Goal: Task Accomplishment & Management: Use online tool/utility

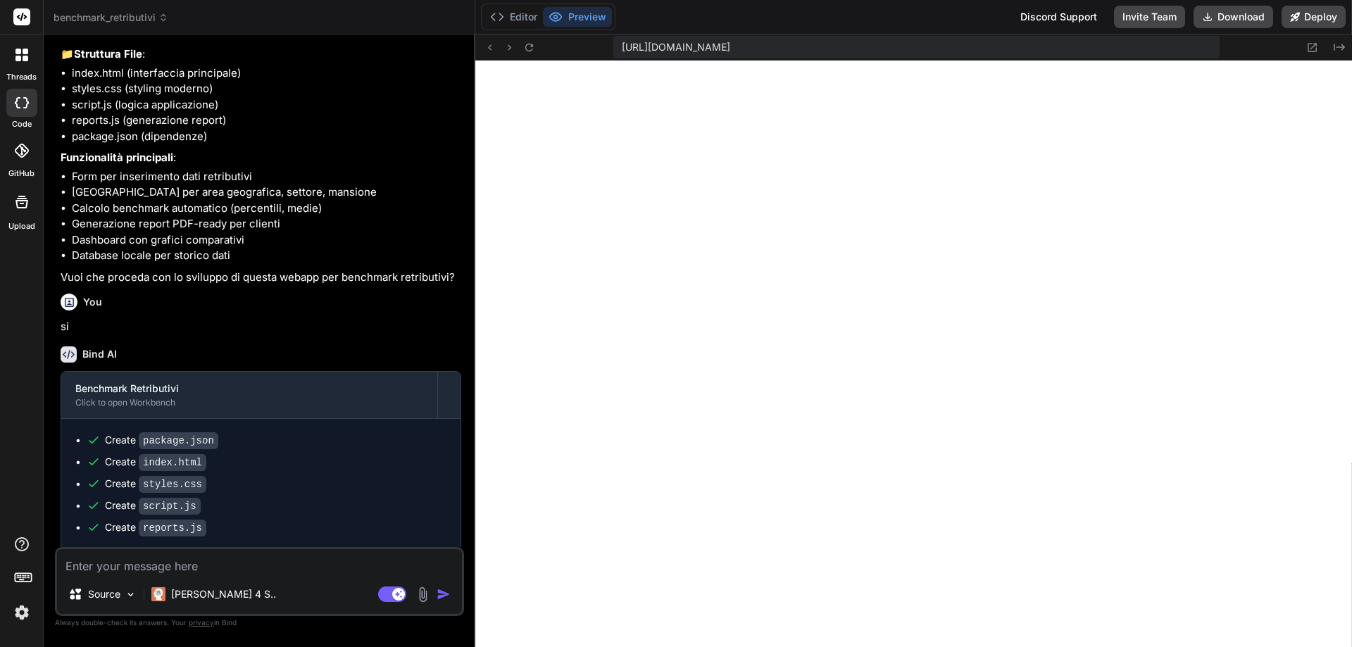
scroll to position [187, 0]
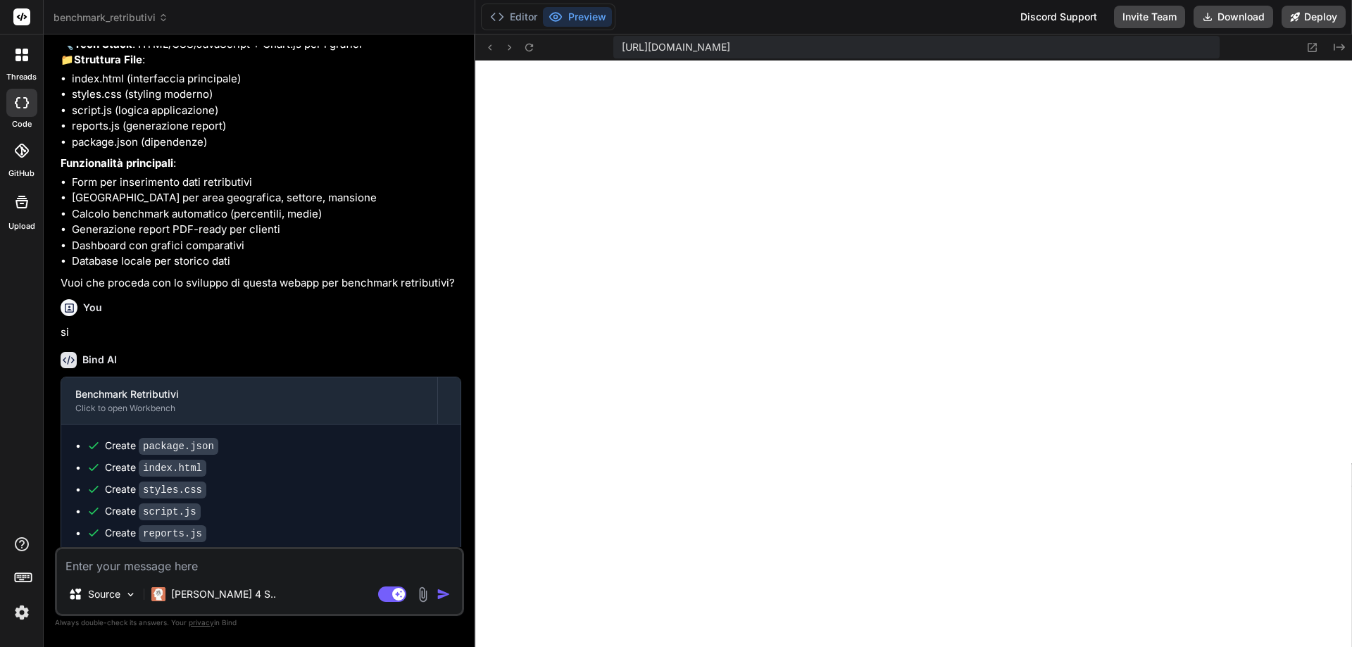
click at [216, 572] on textarea at bounding box center [259, 561] width 405 height 25
type textarea """
type textarea "x"
type textarea ""A"
type textarea "x"
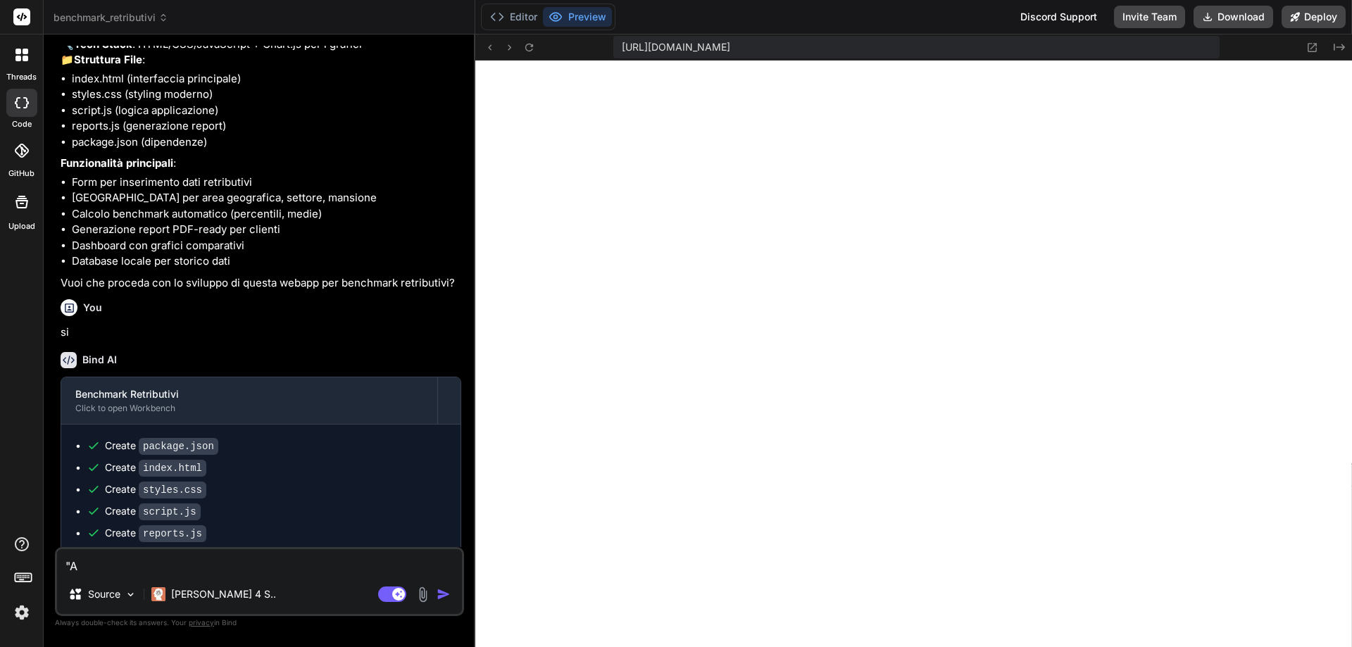
type textarea ""AG"
type textarea "x"
type textarea ""AGG"
type textarea "x"
type textarea ""AGGI"
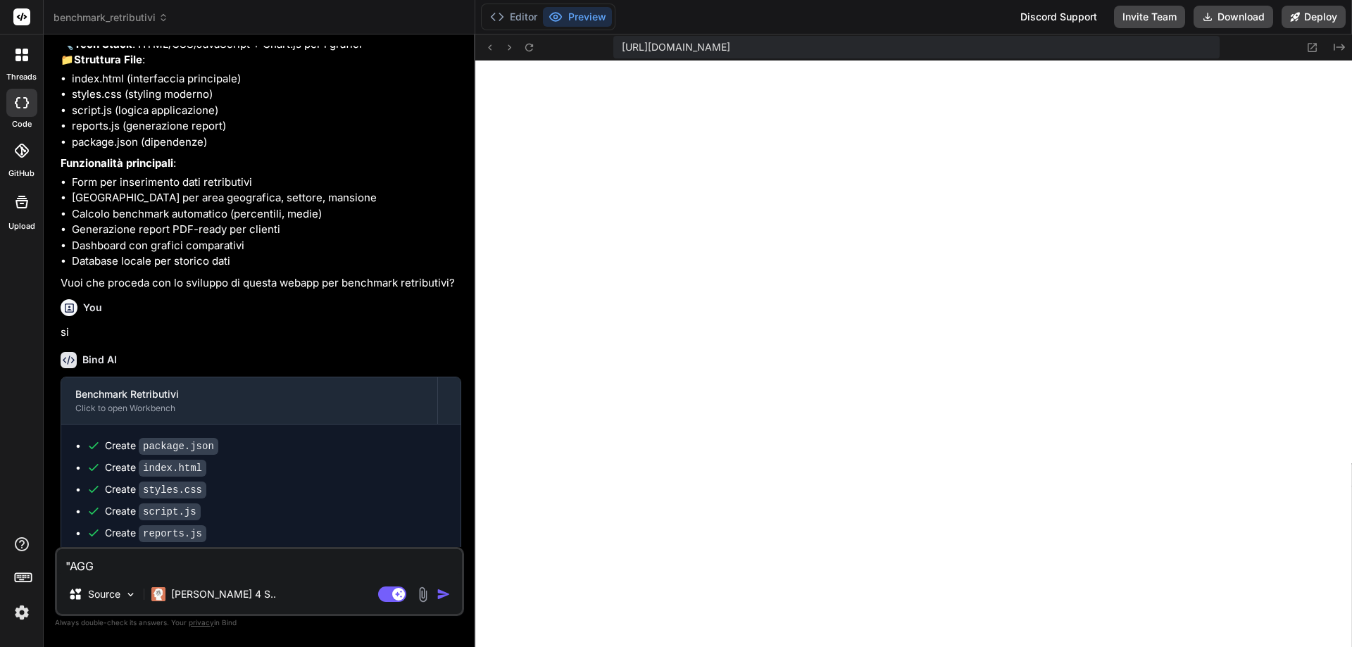
type textarea "x"
type textarea ""AGGIU"
type textarea "x"
type textarea ""AGGIUN"
type textarea "x"
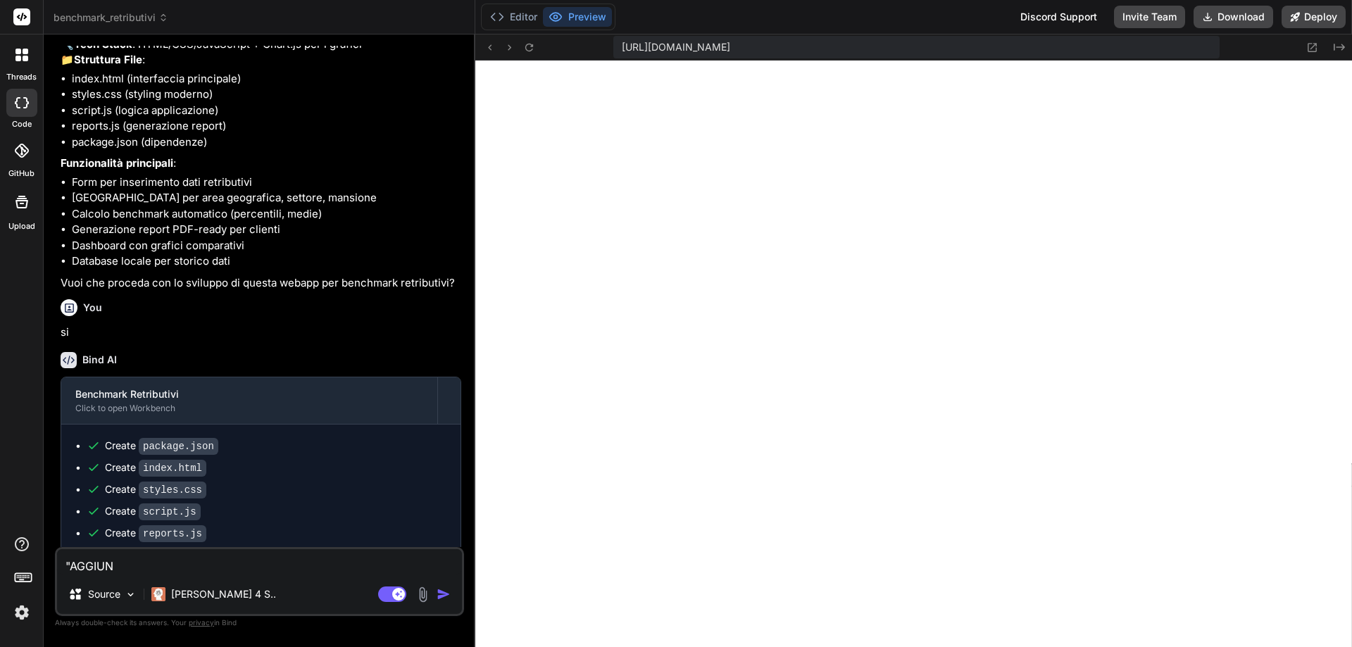
type textarea ""AGGIUNG"
type textarea "x"
type textarea ""AGGIUNGI"
type textarea "x"
type textarea ""AGGIUNGI"
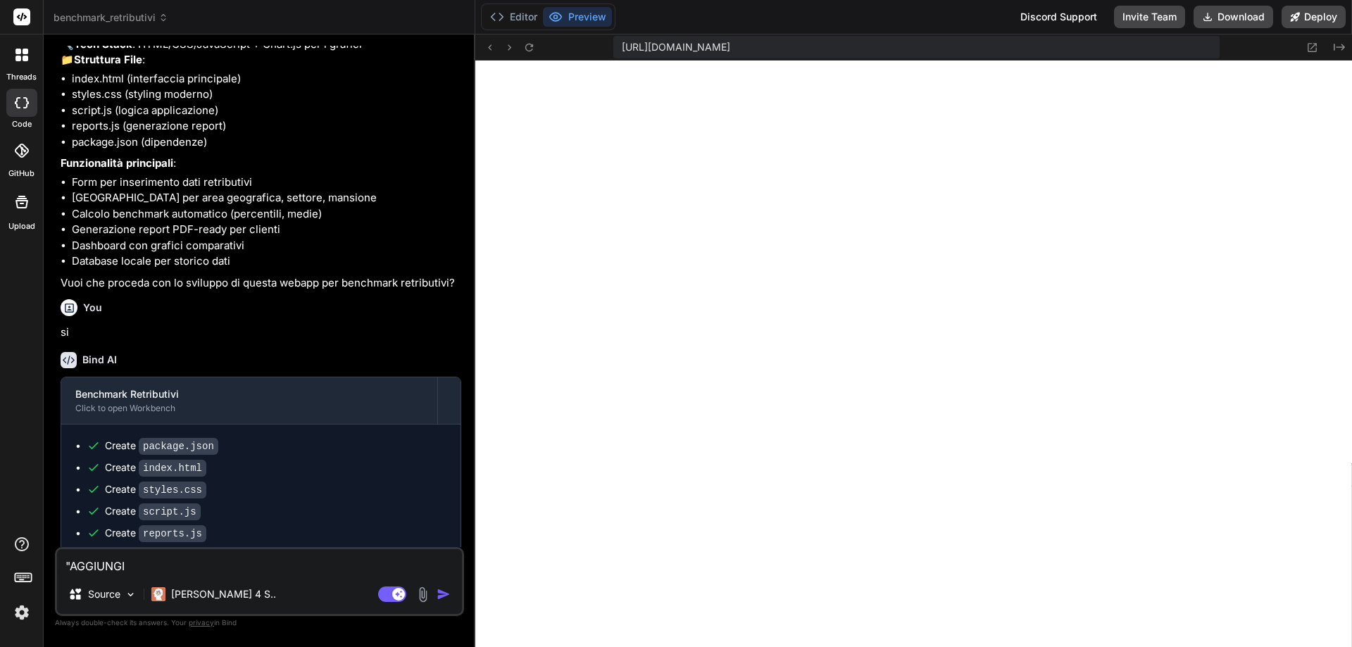
type textarea "x"
type textarea ""AGGIUNGI D"
type textarea "x"
type textarea ""AGGIUNGI DA"
type textarea "x"
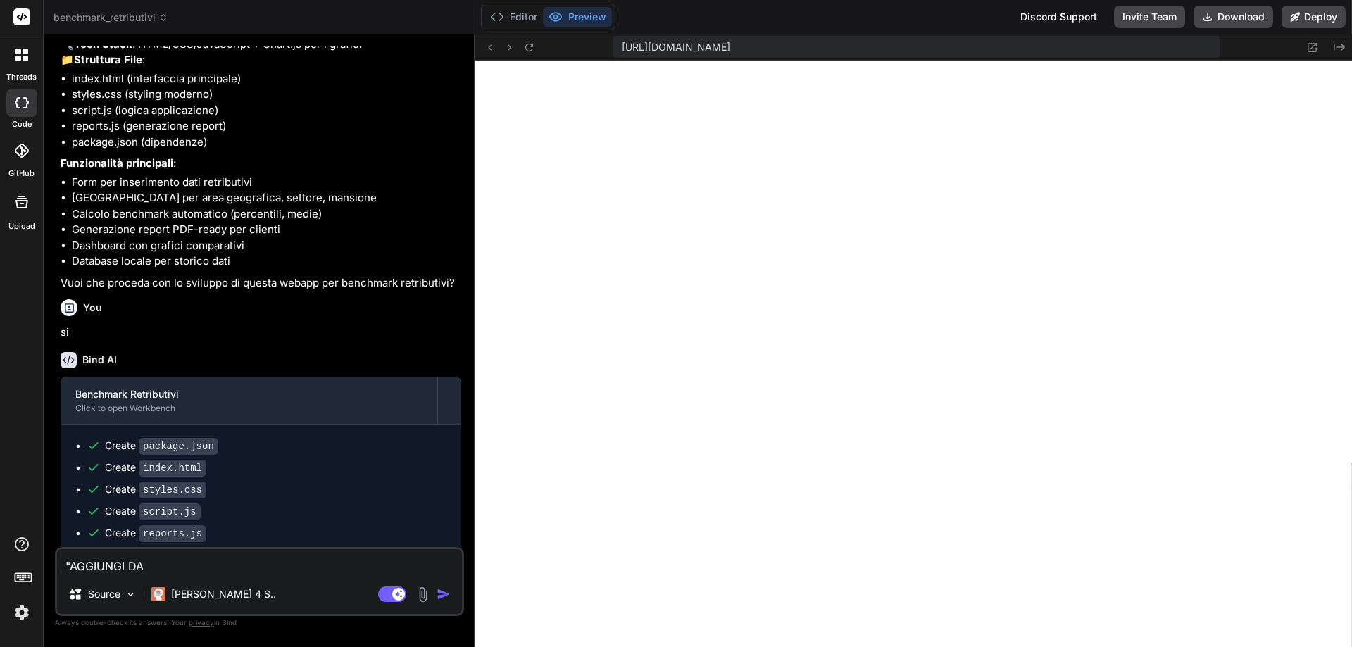
type textarea ""AGGIUNGI DAT"
type textarea "x"
type textarea ""AGGIUNGI DATO"
type textarea "x"
type textarea ""AGGIUNGI DATO""
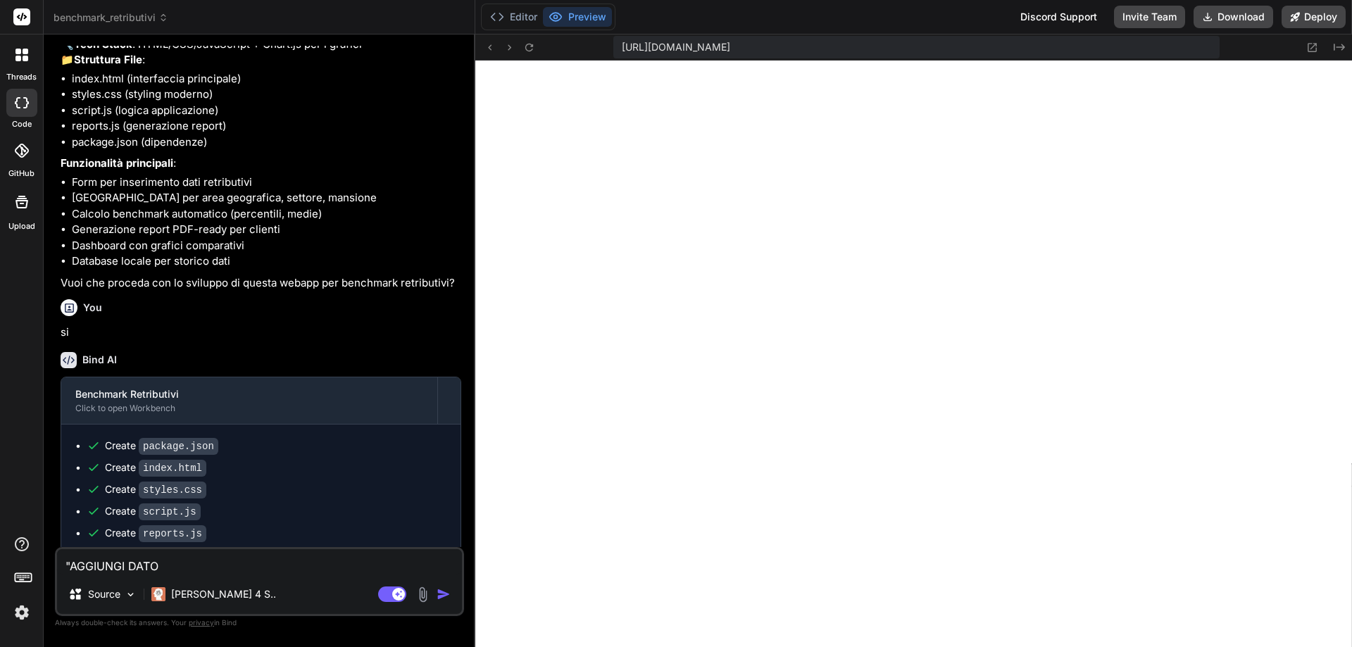
type textarea "x"
type textarea ""AGGIUNGI DATO""
type textarea "x"
type textarea ""AGGIUNGI DATO" n"
type textarea "x"
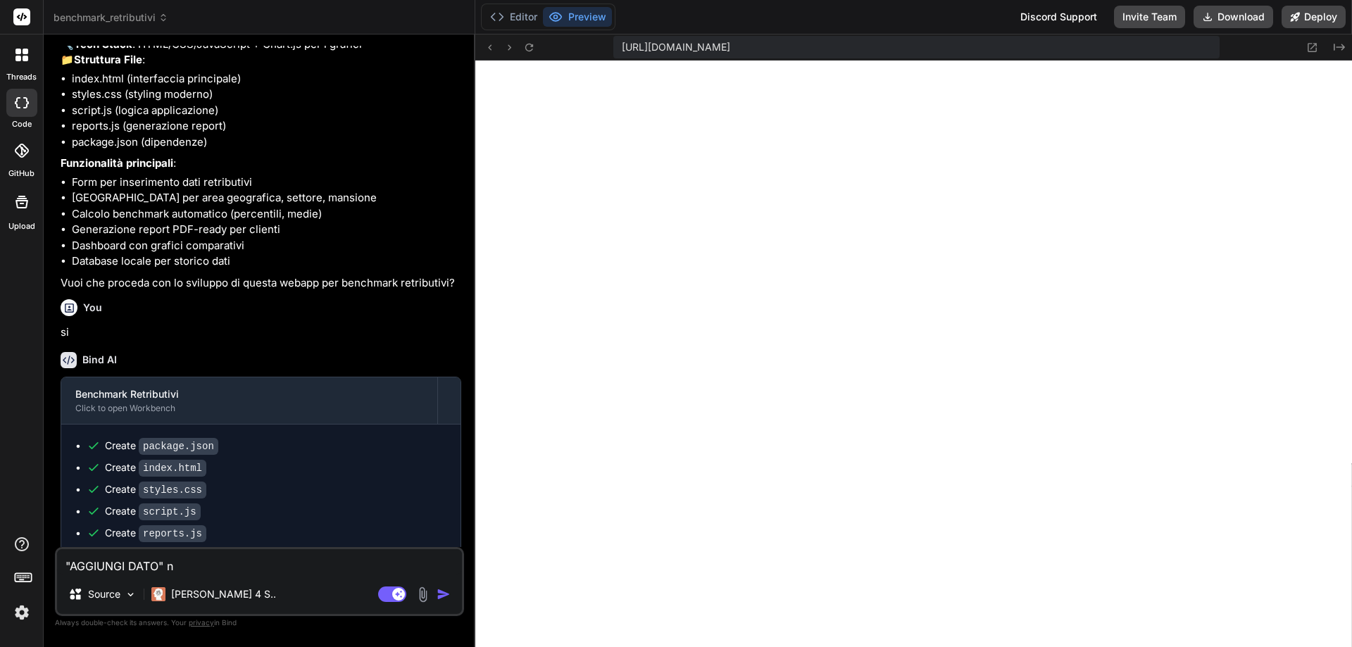
type textarea ""AGGIUNGI DATO" no"
type textarea "x"
type textarea ""AGGIUNGI DATO" non"
type textarea "x"
type textarea ""AGGIUNGI DATO" non"
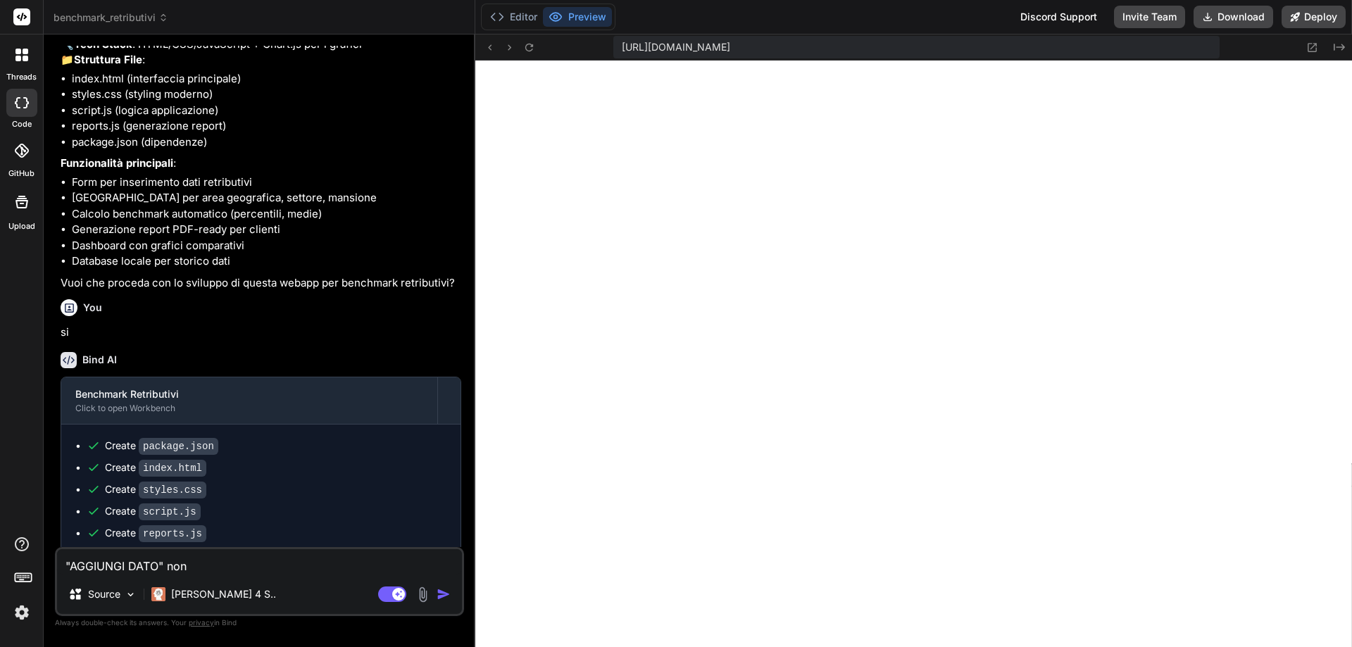
type textarea "x"
type textarea ""AGGIUNGI DATO" non f"
type textarea "x"
type textarea ""AGGIUNGI DATO" non fu"
type textarea "x"
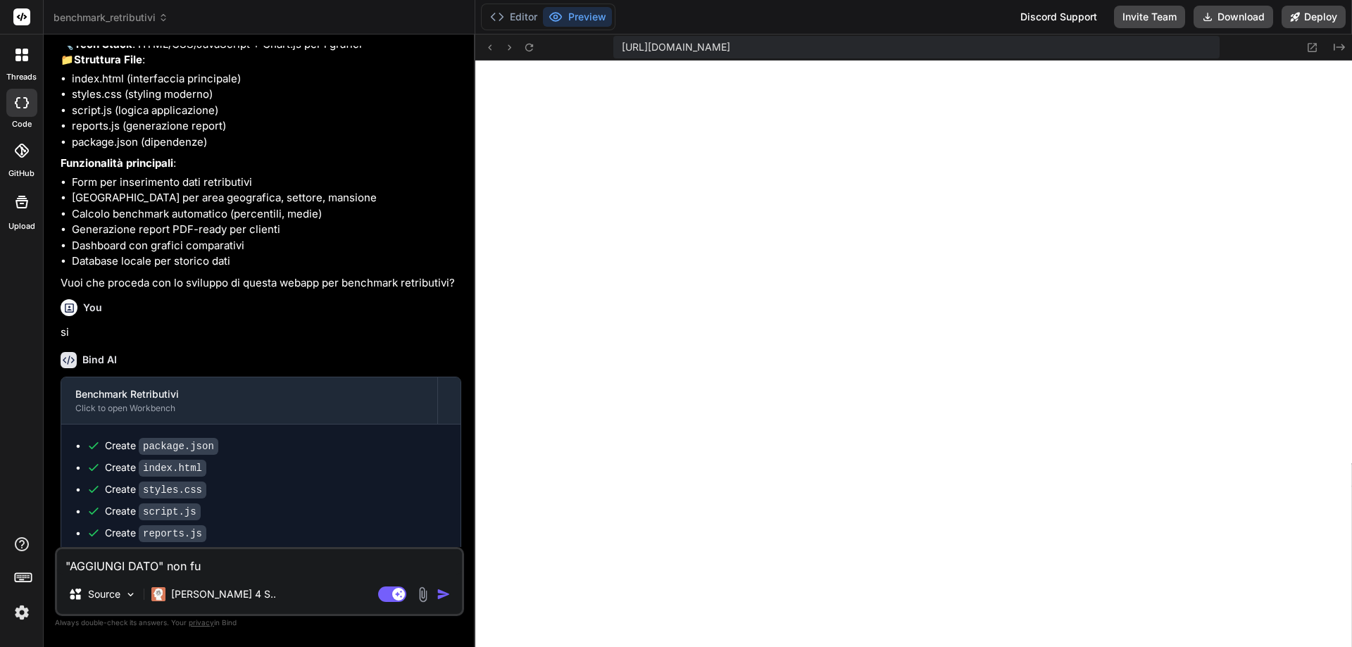
type textarea ""AGGIUNGI DATO" non fun"
type textarea "x"
type textarea ""AGGIUNGI DATO" non funz"
type textarea "x"
type textarea ""AGGIUNGI DATO" non funzi"
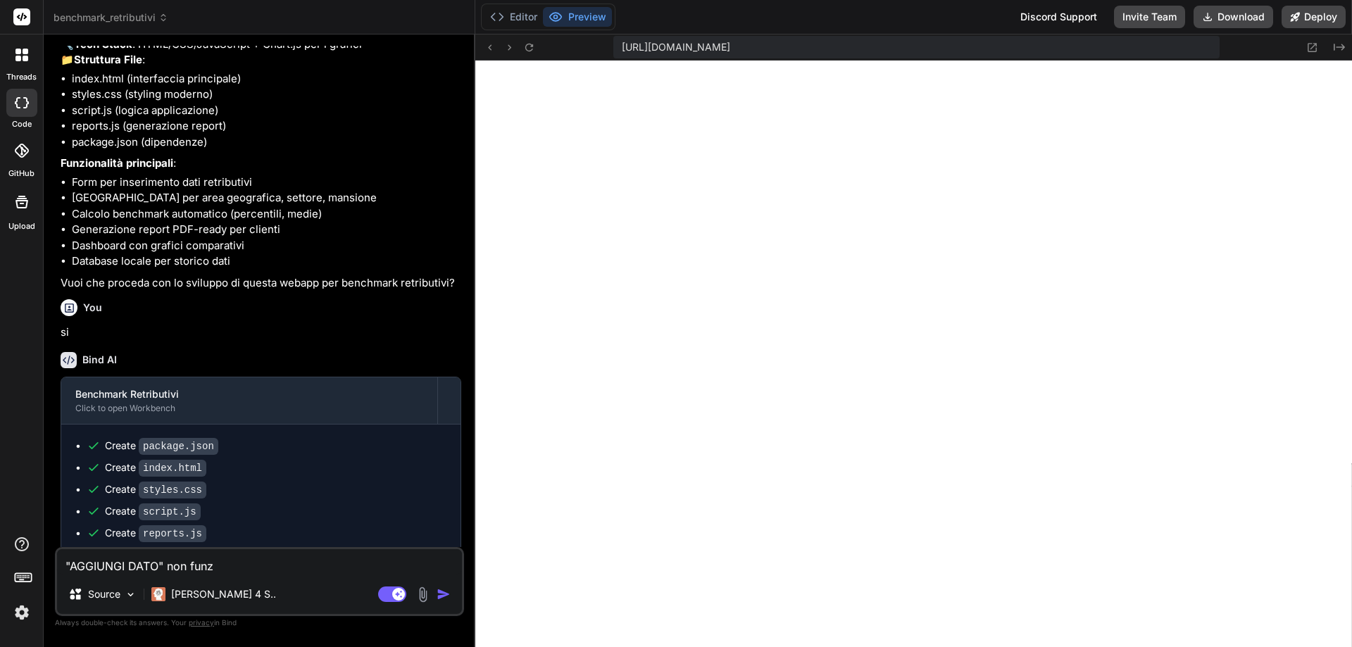
type textarea "x"
type textarea ""AGGIUNGI DATO" non funzio"
type textarea "x"
type textarea ""AGGIUNGI DATO" non funzion"
type textarea "x"
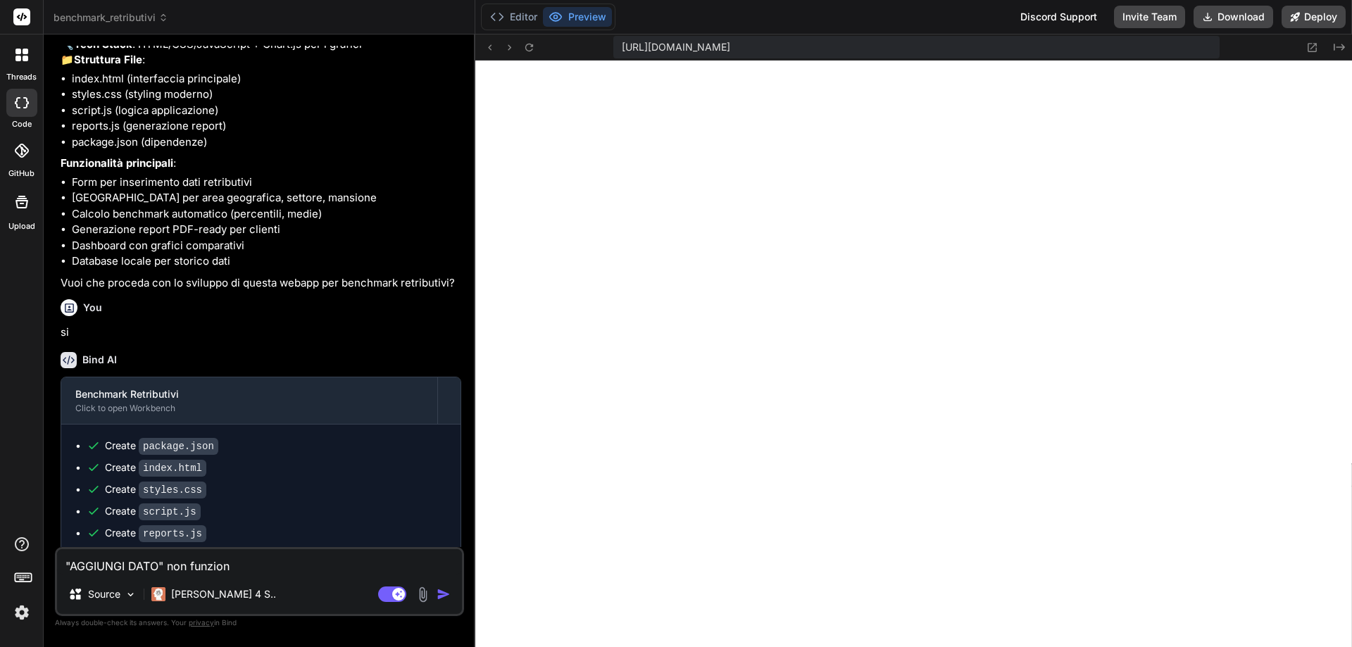
type textarea ""AGGIUNGI DATO" non funziona"
type textarea "x"
type textarea ""AGGIUNGI DATO" non funziona"
type textarea "x"
type textarea ""AGGIUNGI DATO" non funziona"
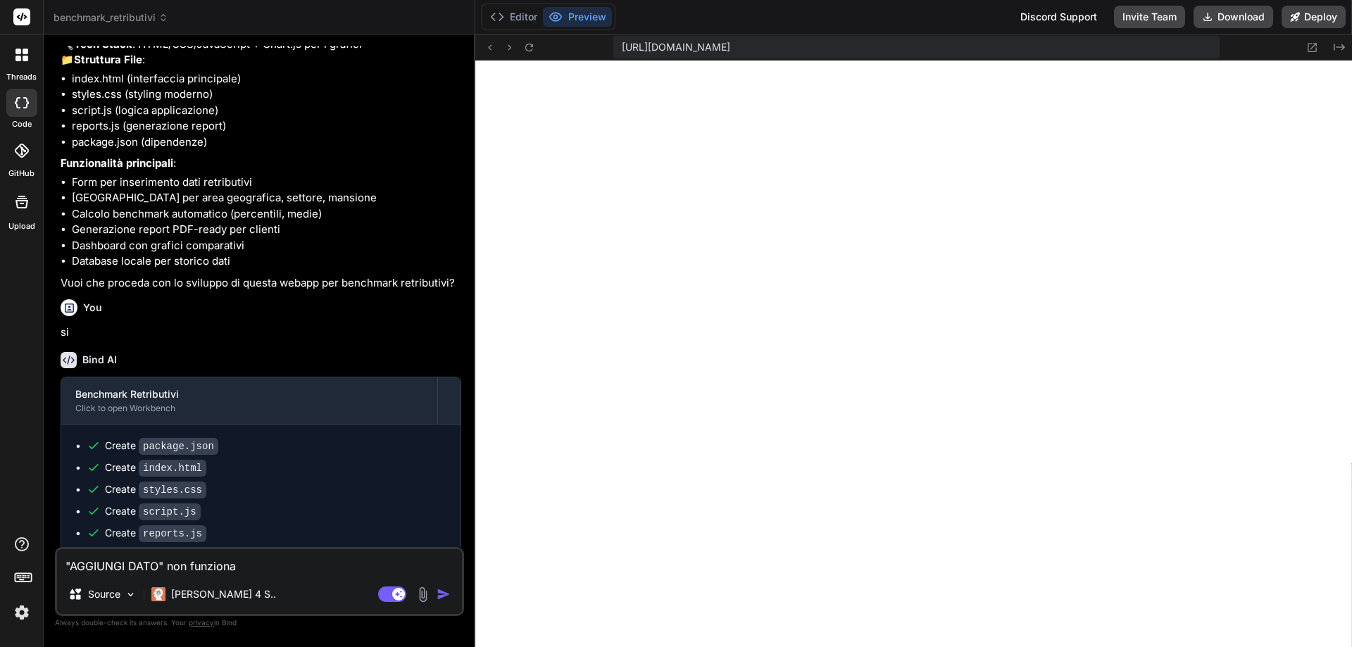
type textarea "x"
type textarea ""AGGIUNGI DATO" non funziona,"
type textarea "x"
type textarea ""AGGIUNGI DATO" non funziona,"
type textarea "x"
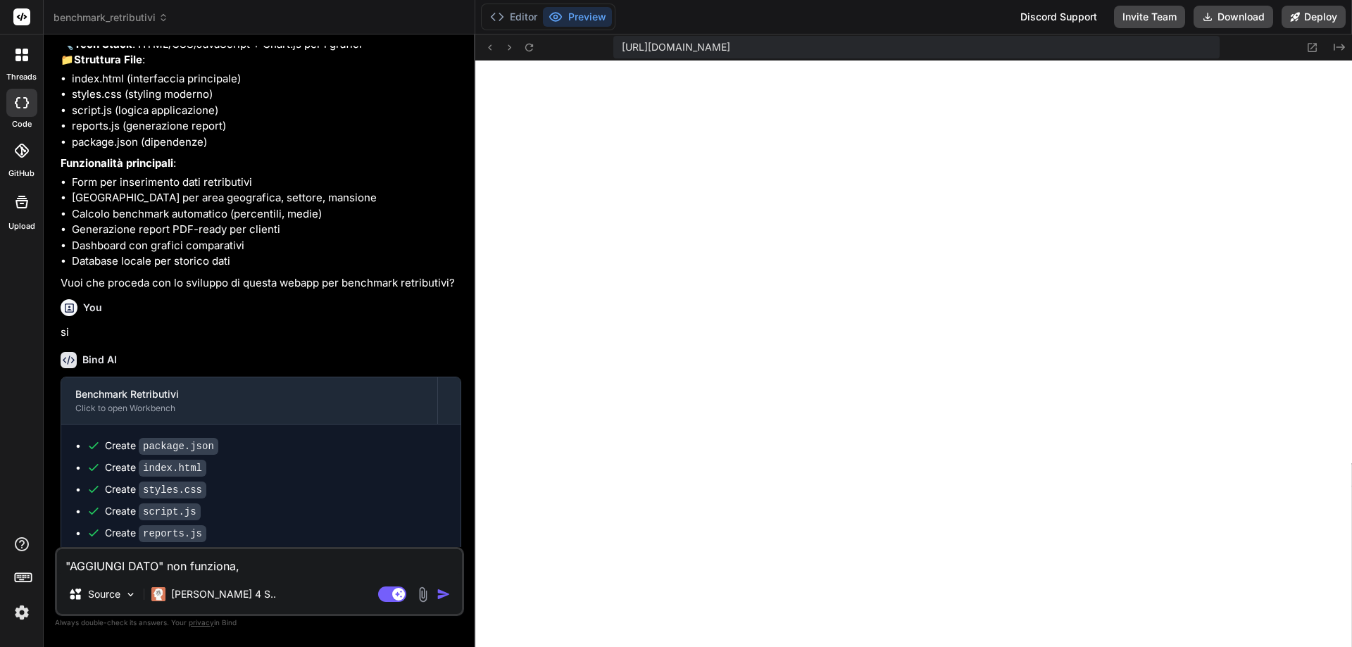
type textarea ""AGGIUNGI DATO" non funziona, n"
type textarea "x"
type textarea ""AGGIUNGI DATO" non funziona, ne"
type textarea "x"
type textarea ""AGGIUNGI DATO" non funziona, nes"
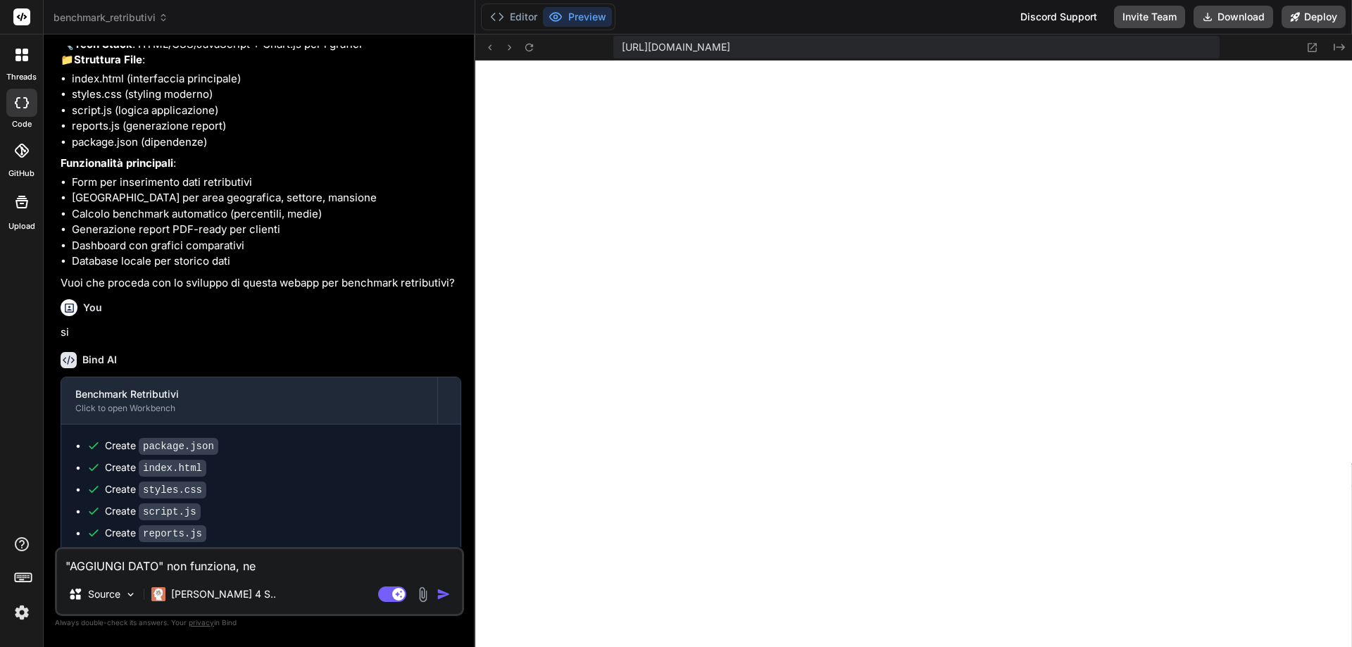
type textarea "x"
type textarea ""AGGIUNGI DATO" non funziona, ness"
type textarea "x"
type textarea ""AGGIUNGI DATO" non funziona, nessu"
type textarea "x"
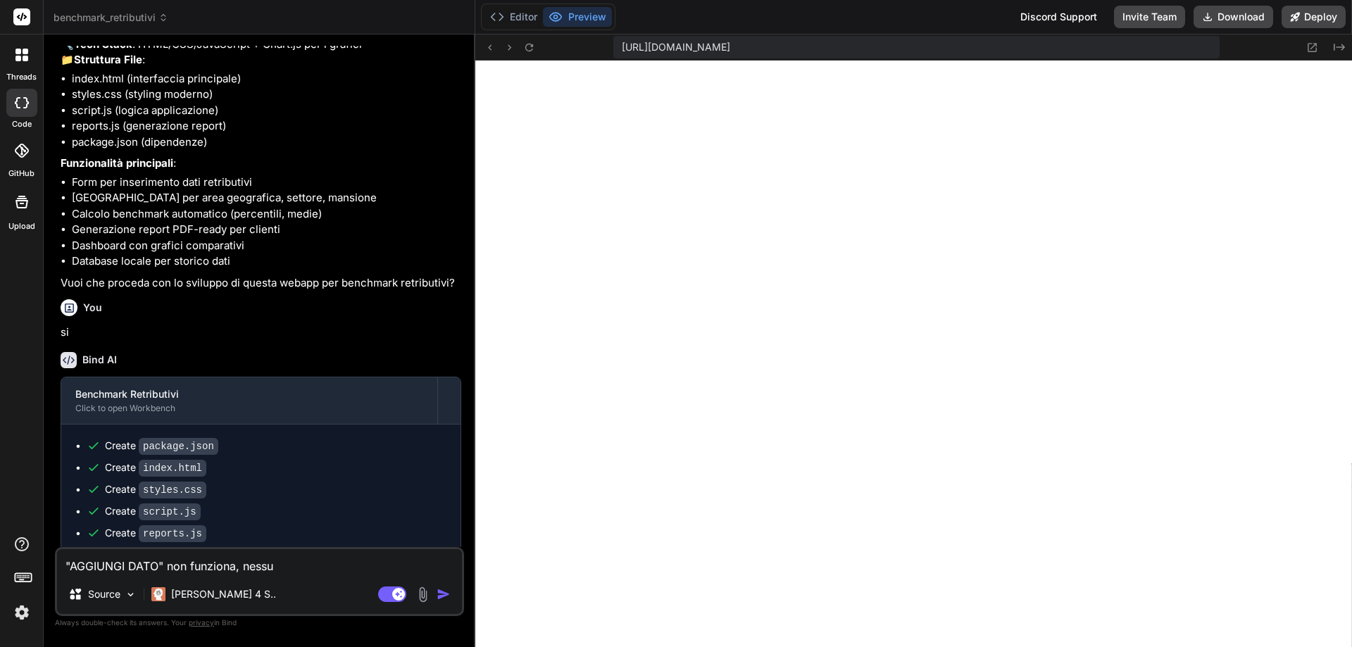
type textarea ""AGGIUNGI DATO" non funziona, nessun"
type textarea "x"
type textarea ""AGGIUNGI DATO" non funziona, nessun"
type textarea "x"
type textarea ""AGGIUNGI DATO" non funziona, nessun d"
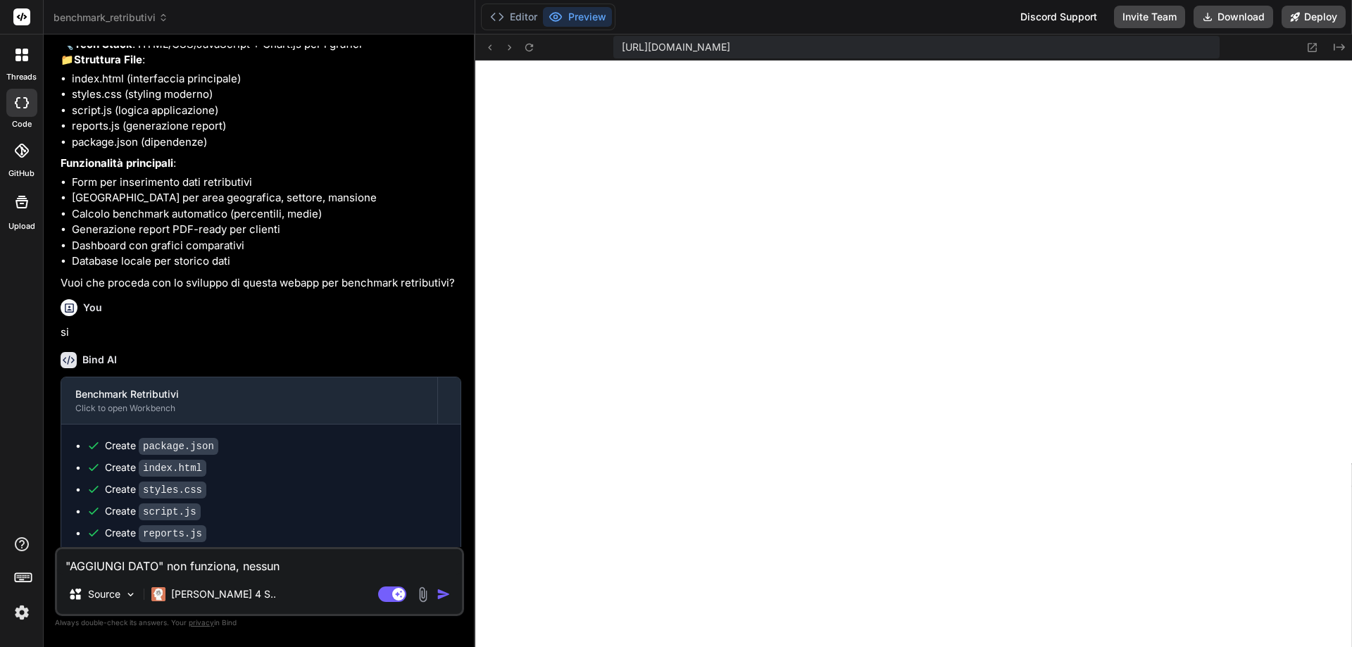
type textarea "x"
type textarea ""AGGIUNGI DATO" non funziona, nessun da"
type textarea "x"
type textarea ""AGGIUNGI DATO" non funziona, nessun dat"
type textarea "x"
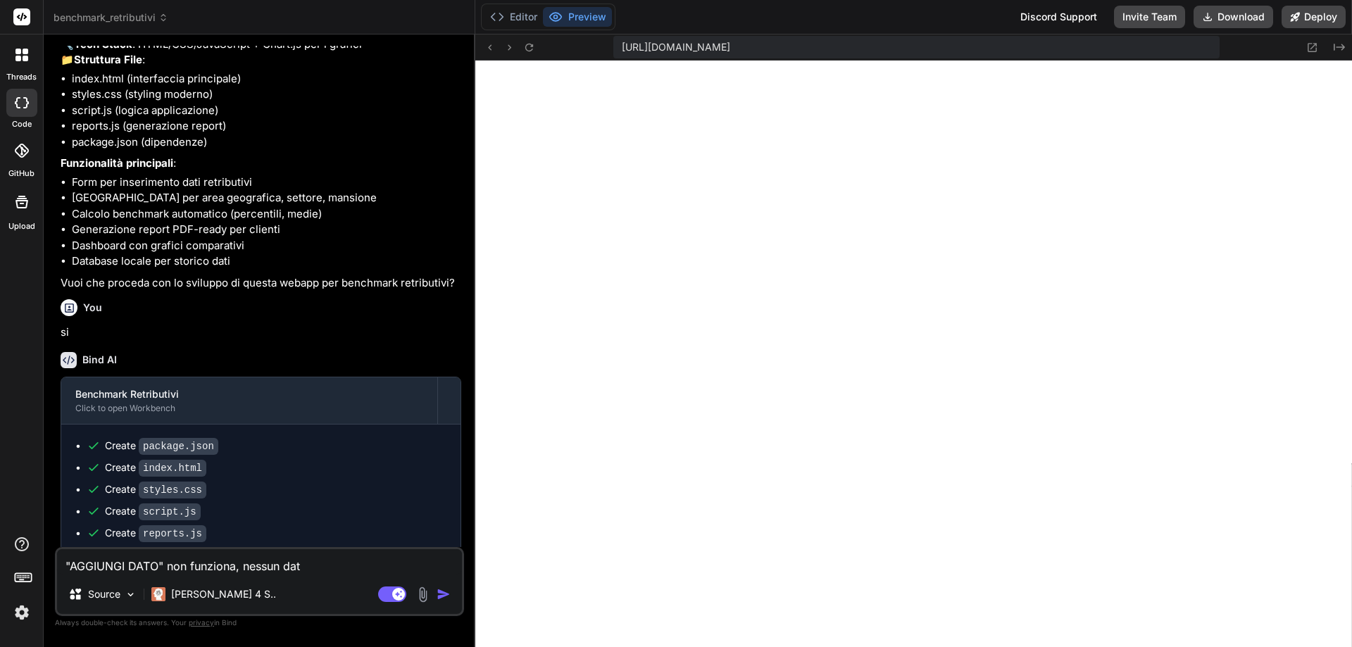
type textarea ""AGGIUNGI DATO" non funziona, nessun dato"
type textarea "x"
type textarea ""AGGIUNGI DATO" non funziona, nessun dato"
type textarea "x"
type textarea ""AGGIUNGI DATO" non funziona, nessun dato v"
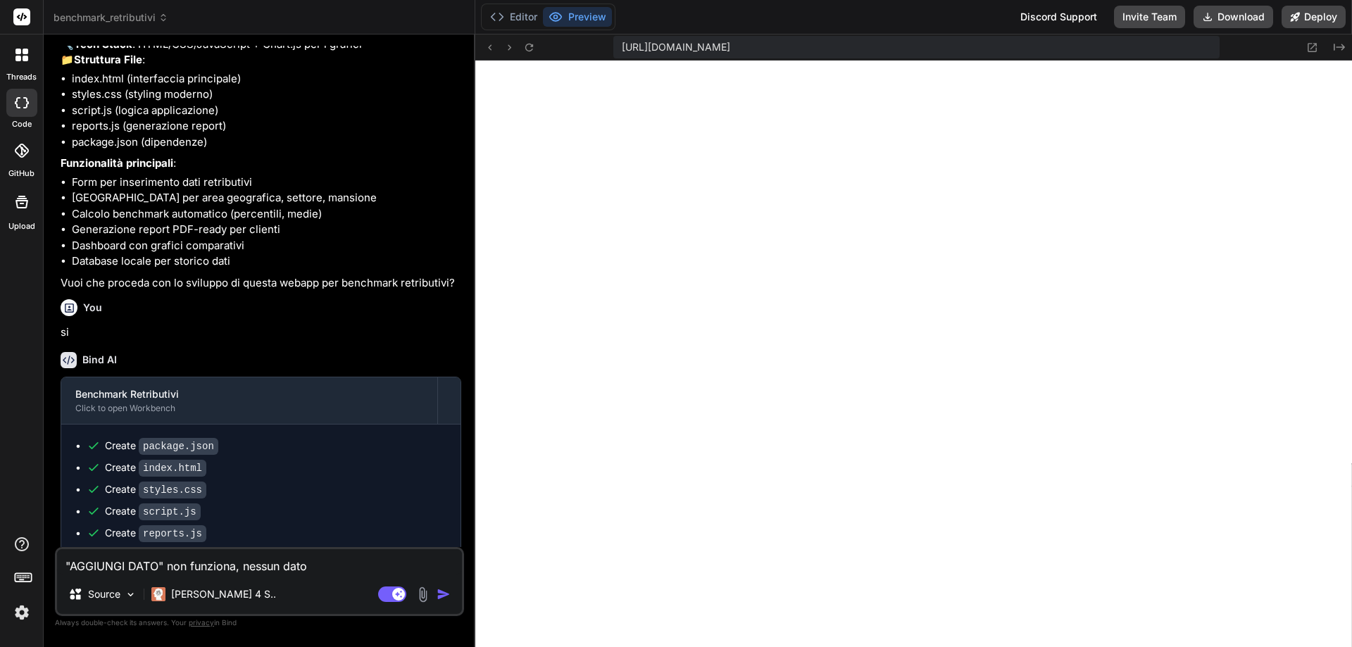
type textarea "x"
type textarea ""AGGIUNGI DATO" non funziona, nessun dato vi"
type textarea "x"
type textarea ""AGGIUNGI DATO" non funziona, nessun dato vie"
type textarea "x"
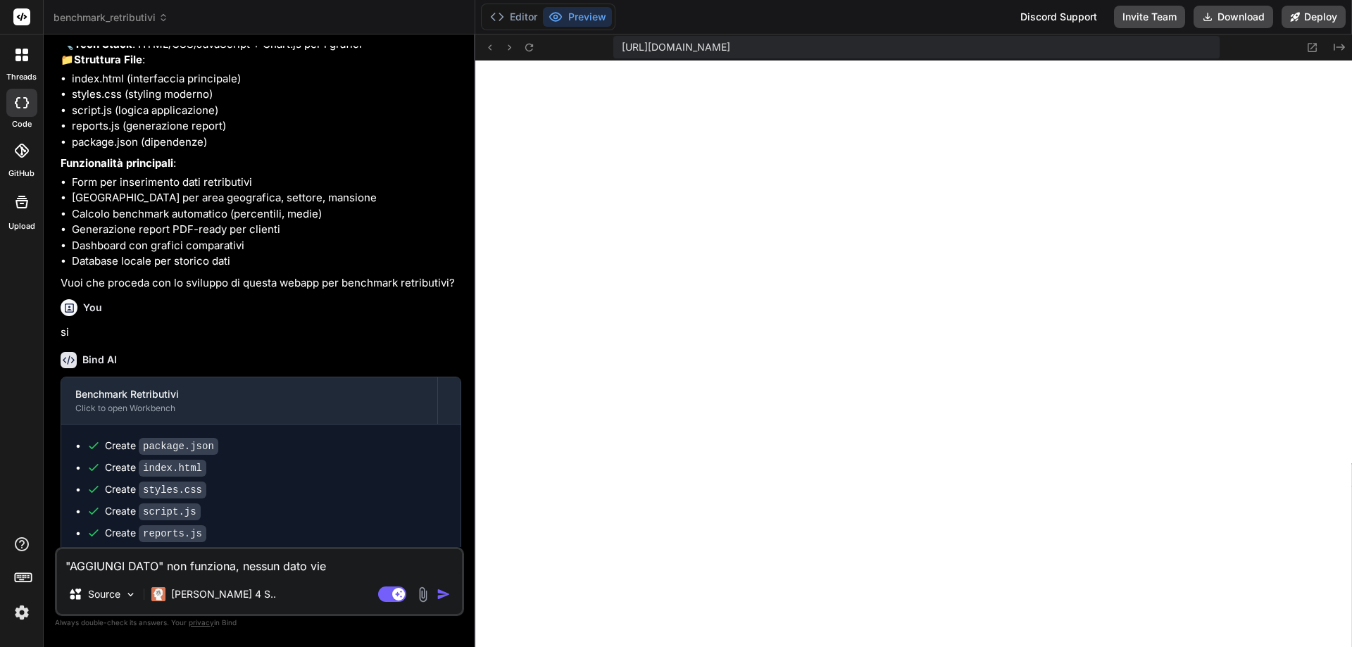
type textarea ""AGGIUNGI DATO" non funziona, nessun dato vien"
type textarea "x"
type textarea ""AGGIUNGI DATO" non funziona, nessun dato viene"
type textarea "x"
type textarea ""AGGIUNGI DATO" non funziona, nessun dato viene"
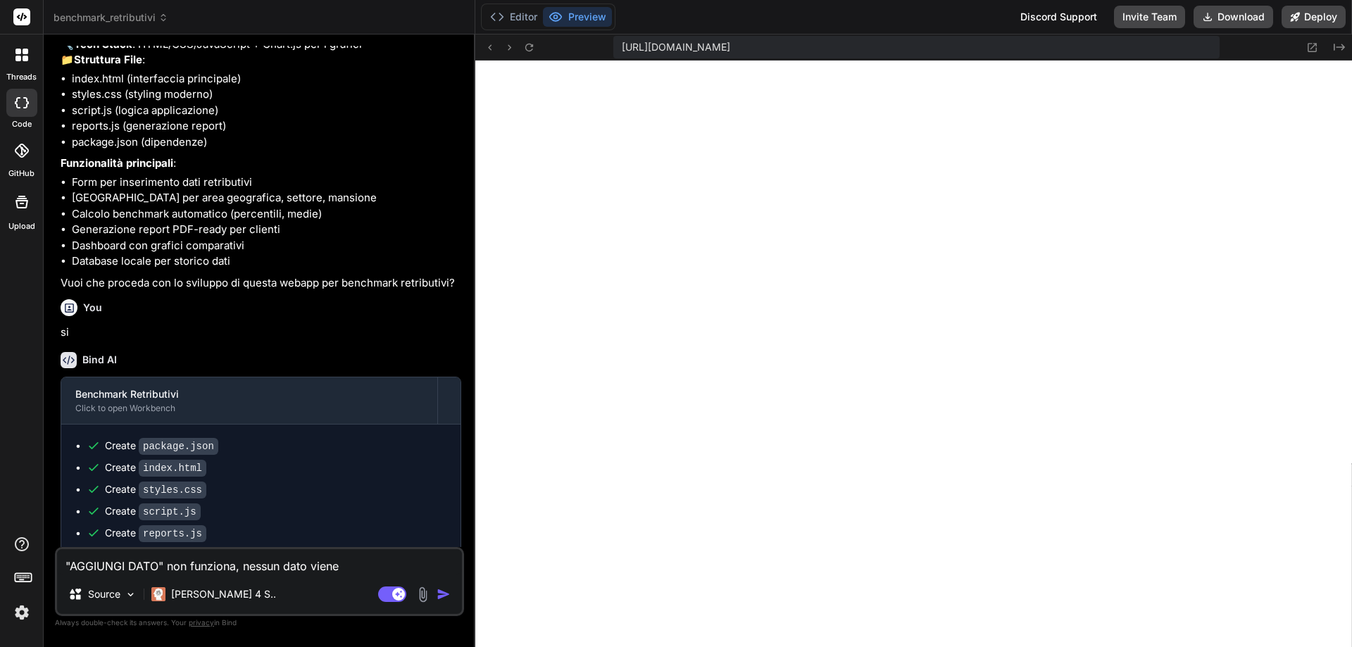
type textarea "x"
type textarea ""AGGIUNGI DATO" non funziona, nessun dato viene a"
type textarea "x"
type textarea ""AGGIUNGI DATO" non funziona, nessun dato viene ag"
type textarea "x"
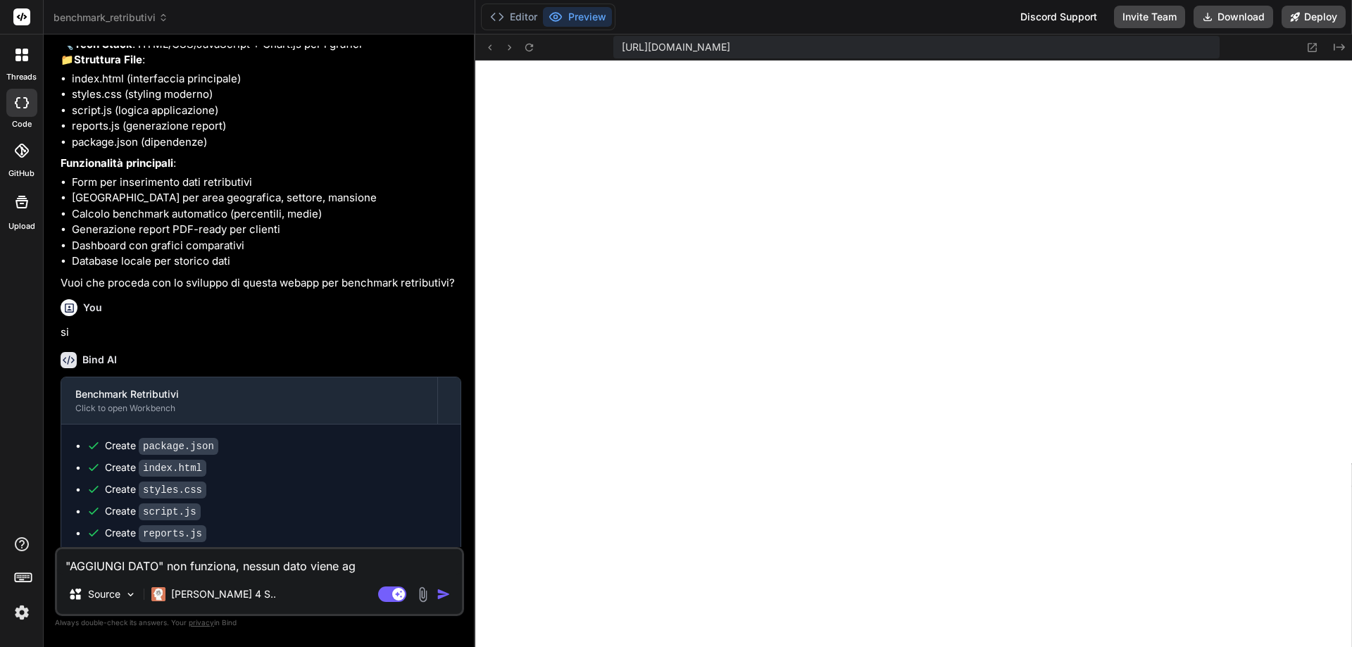
type textarea ""AGGIUNGI DATO" non funziona, nessun dato viene agg"
type textarea "x"
type textarea ""AGGIUNGI DATO" non funziona, nessun dato viene aggi"
type textarea "x"
type textarea ""AGGIUNGI DATO" non funziona, nessun dato viene aggiu"
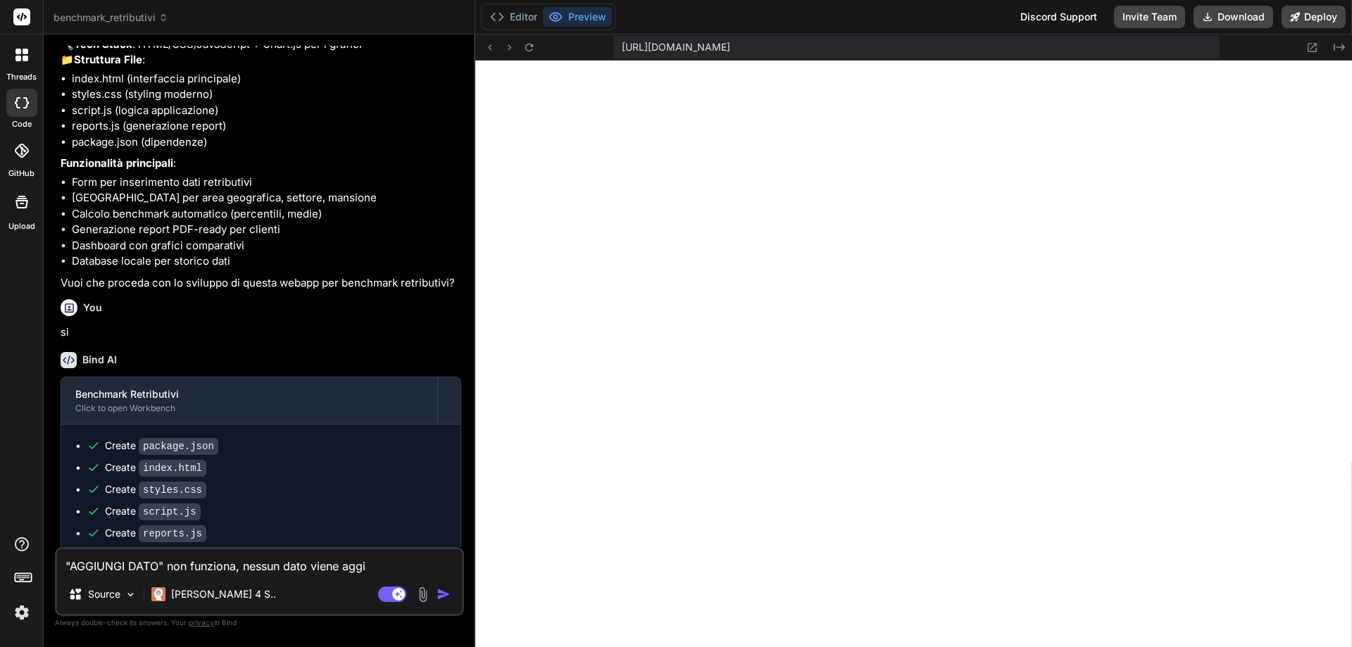
type textarea "x"
type textarea ""AGGIUNGI DATO" non funziona, nessun dato viene aggiun"
type textarea "x"
type textarea ""AGGIUNGI DATO" non funziona, nessun dato viene aggiunt"
type textarea "x"
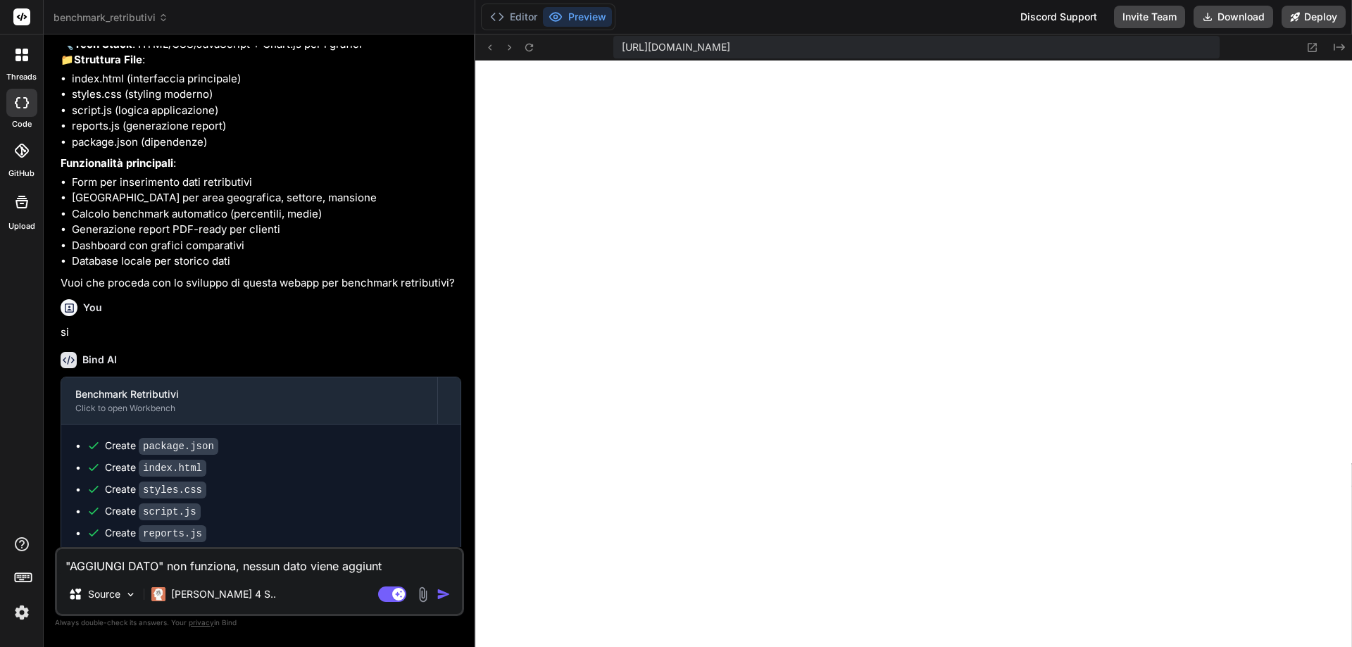
type textarea ""AGGIUNGI DATO" non funziona, nessun dato viene aggiunto"
type textarea "x"
type textarea ""AGGIUNGI DATO" non funziona, nessun dato viene aggiunto"
click at [446, 594] on img "button" at bounding box center [444, 594] width 14 height 14
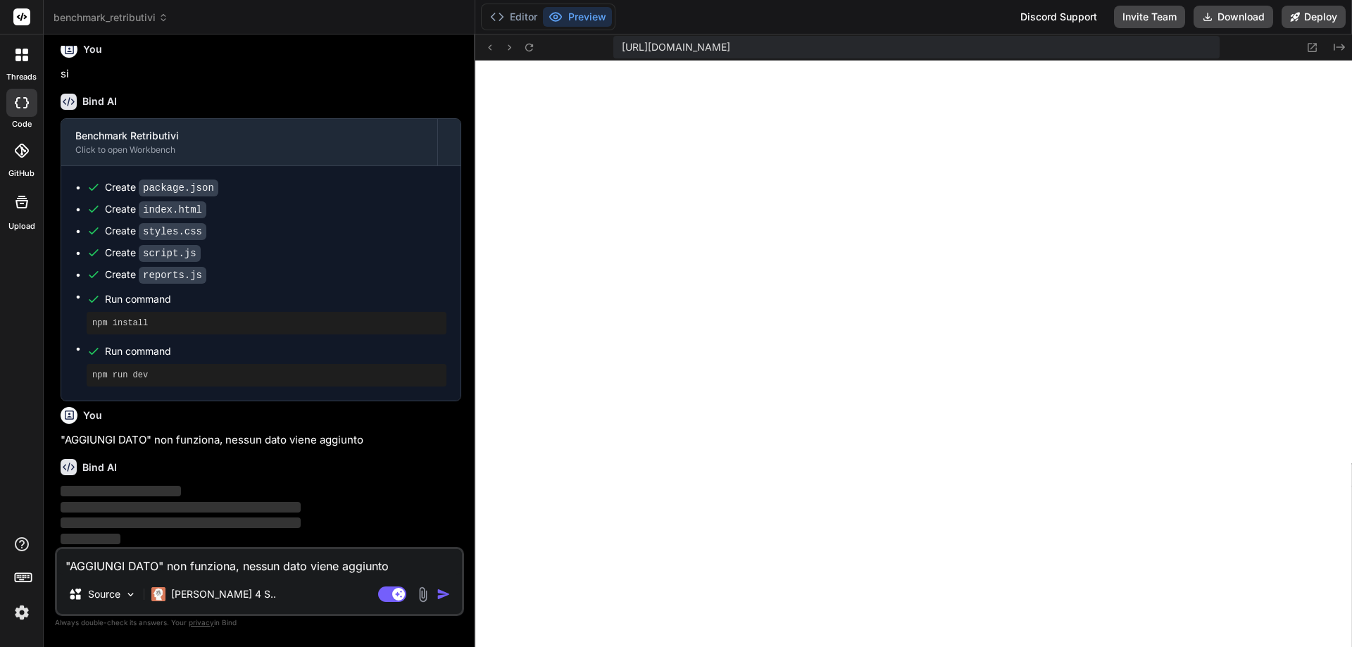
scroll to position [474, 0]
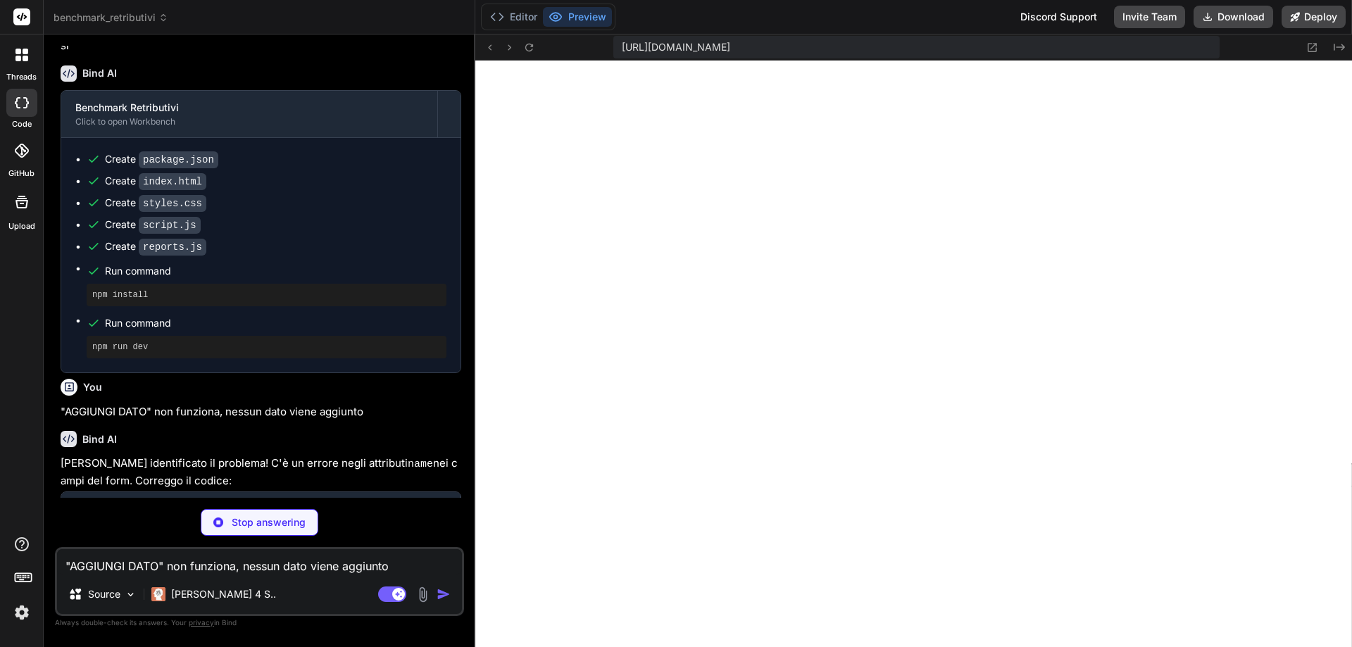
type textarea "x"
type textarea "<script src="script.js"></script> <script src="reports.js"></script> </body> </…"
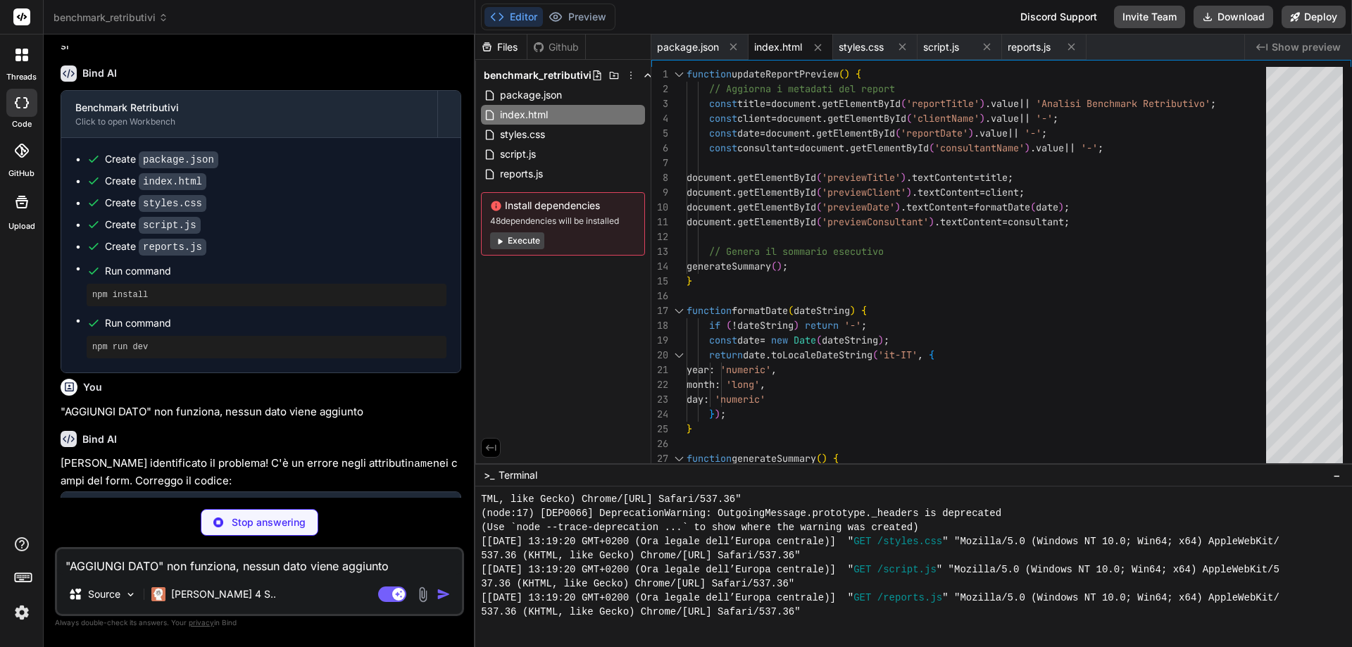
type textarea "x"
type textarea "title: { display: true, text: 'Retribuzione Lorda (€)' } } } } }); }"
type textarea "x"
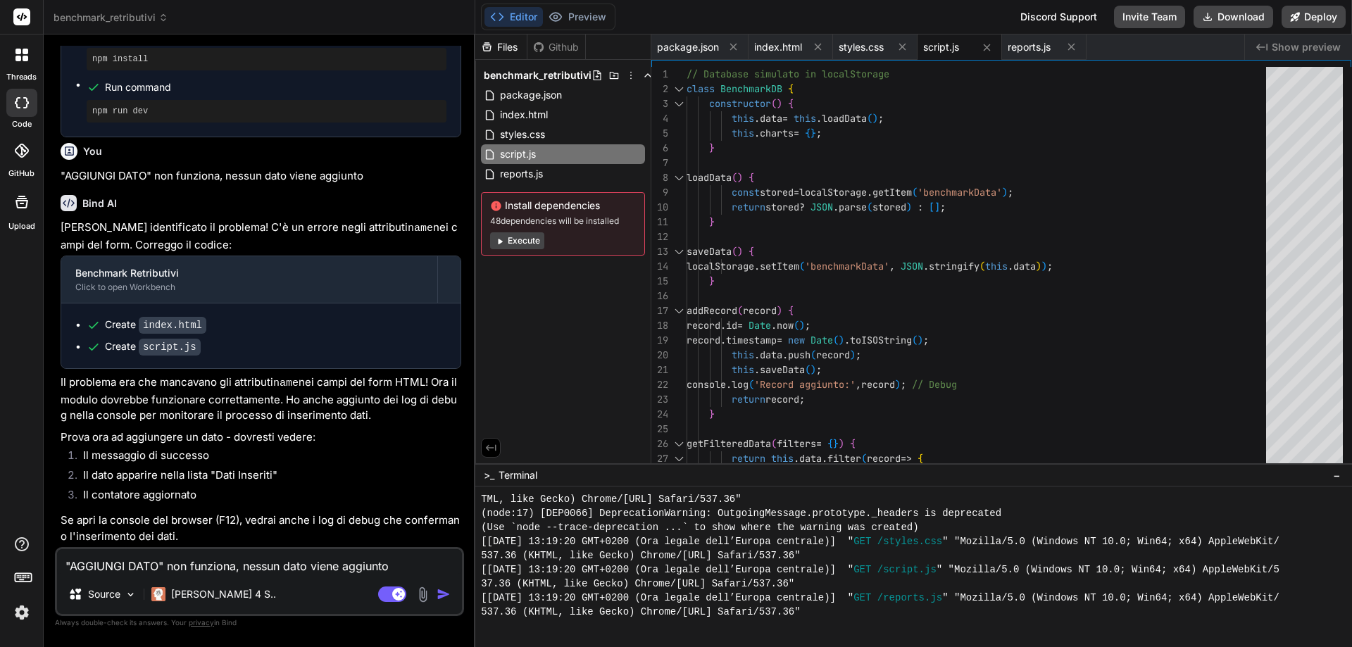
scroll to position [734, 0]
click at [522, 174] on span "reports.js" at bounding box center [522, 173] width 46 height 17
type textarea "</style> `; // Aggiungi gli stili al head del documento document.head.insertAdj…"
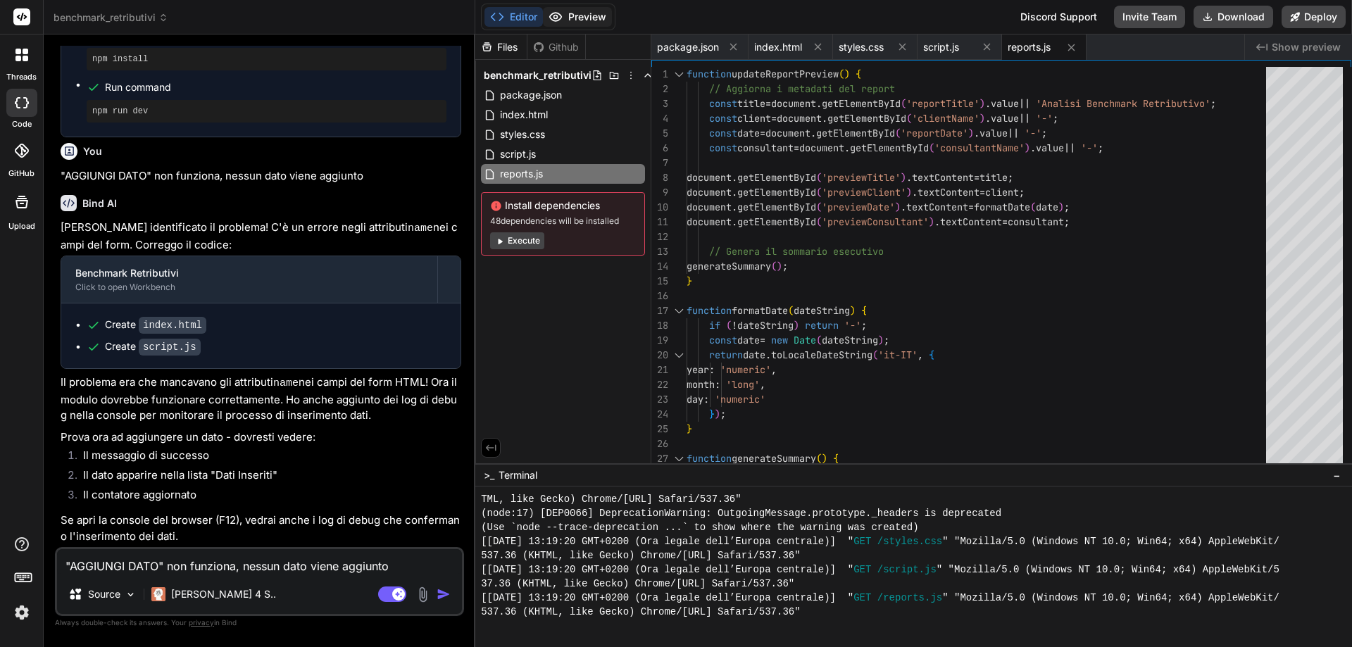
click at [577, 14] on button "Preview" at bounding box center [577, 17] width 69 height 20
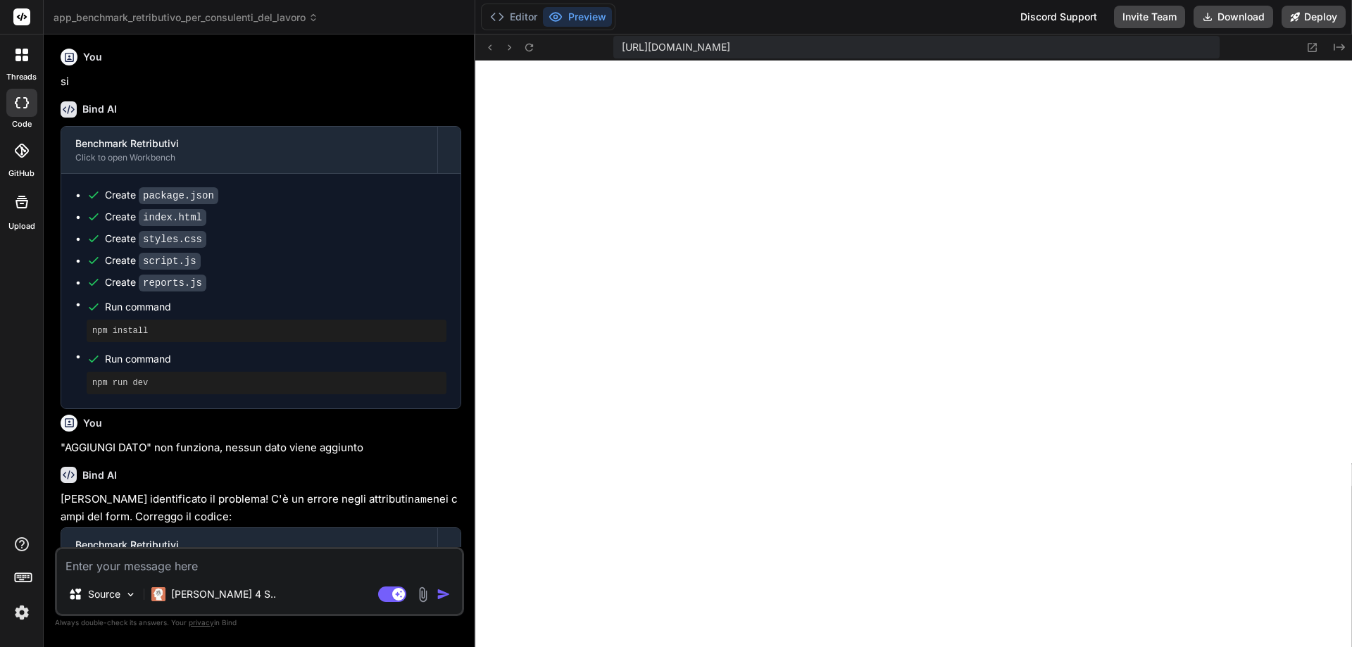
scroll to position [380, 0]
click at [20, 63] on div at bounding box center [22, 55] width 30 height 30
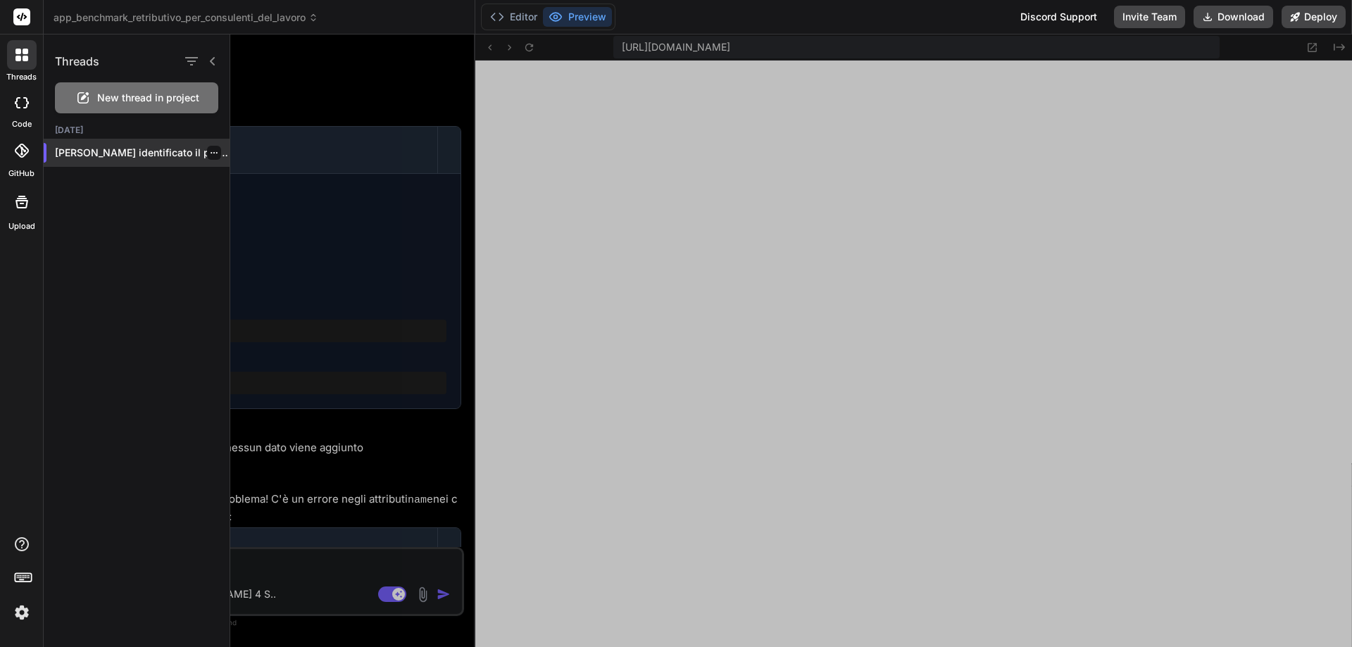
click at [94, 153] on p "[PERSON_NAME] identificato il problema! C'è un errore..." at bounding box center [142, 153] width 175 height 14
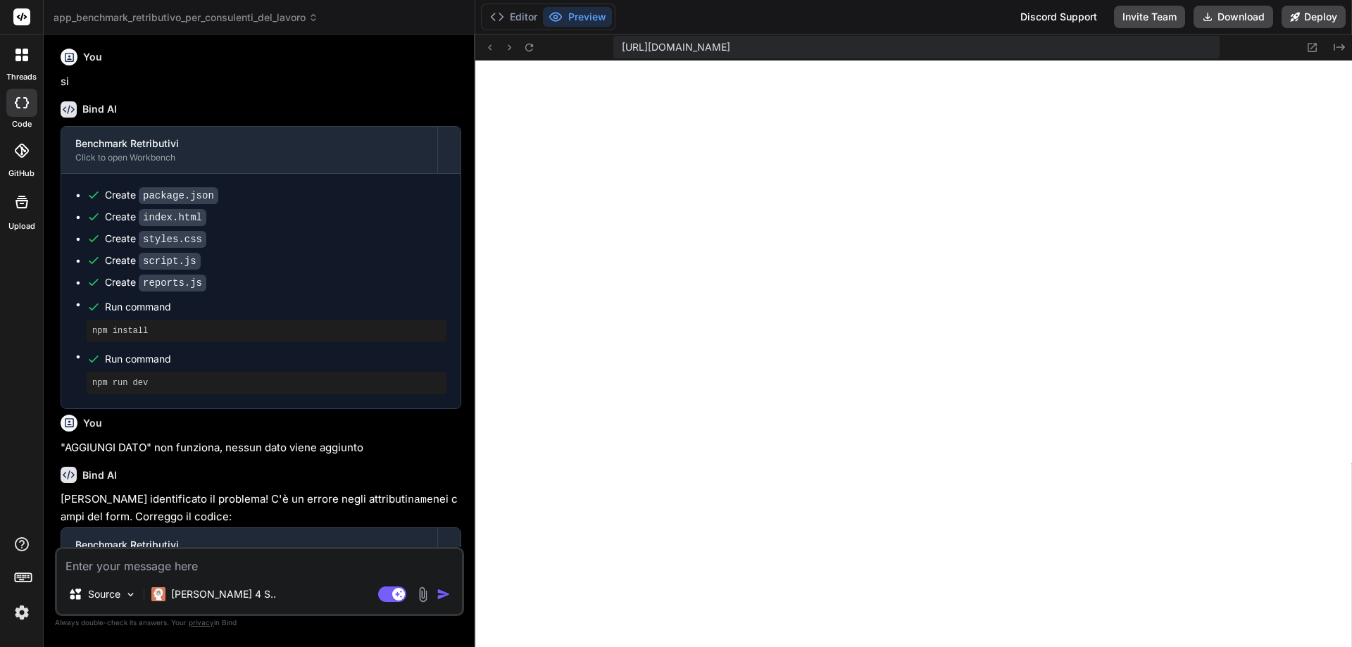
click at [20, 101] on icon at bounding box center [22, 102] width 14 height 11
click at [20, 68] on div at bounding box center [22, 55] width 30 height 30
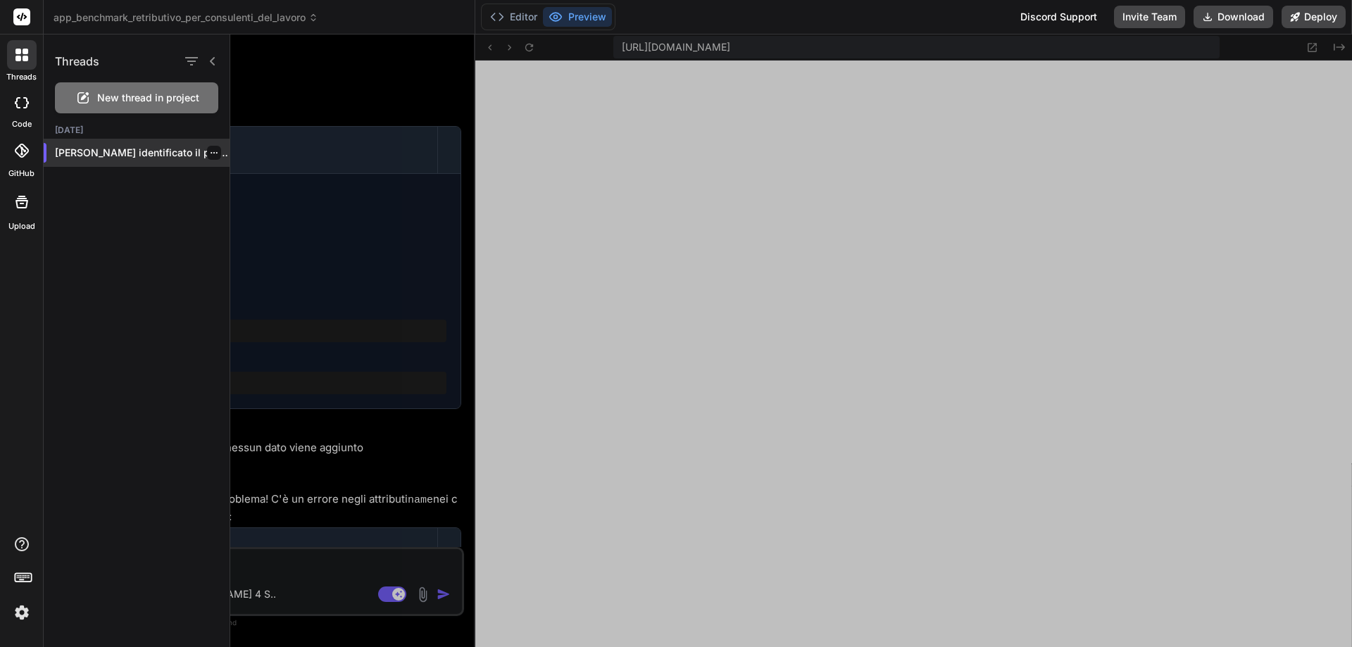
click at [143, 154] on p "[PERSON_NAME] identificato il problema! C'è un errore..." at bounding box center [142, 153] width 175 height 14
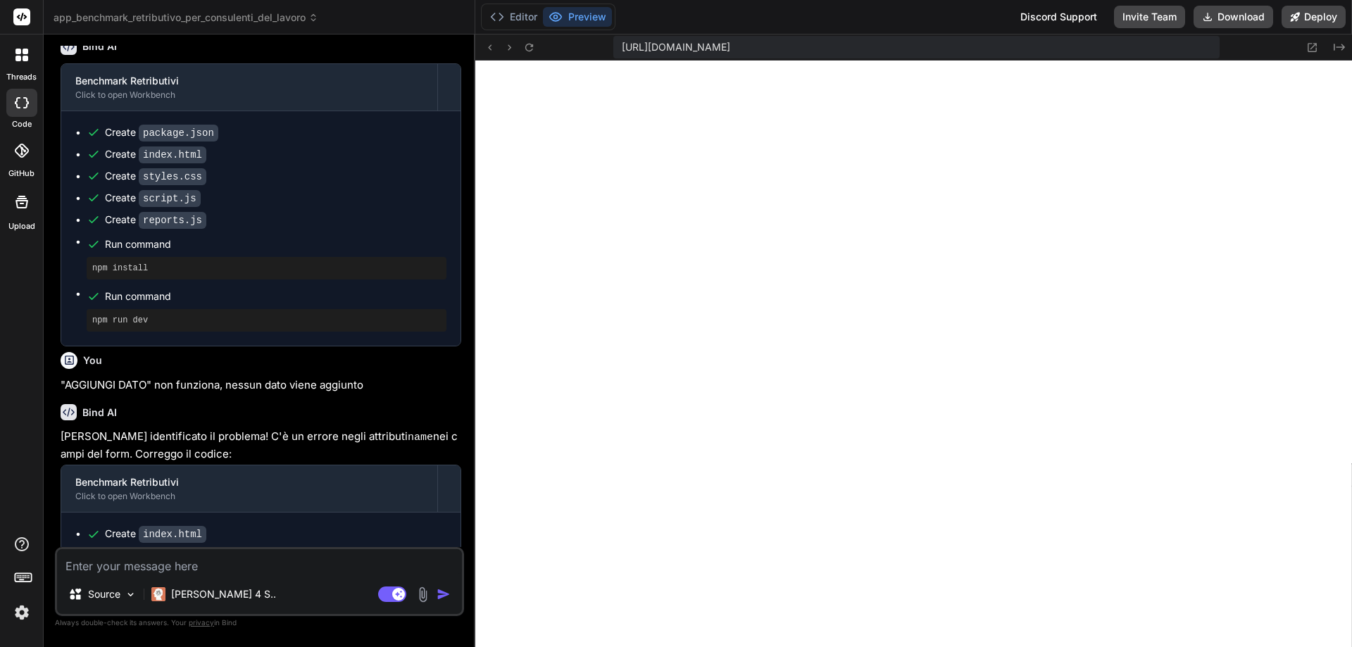
scroll to position [720, 0]
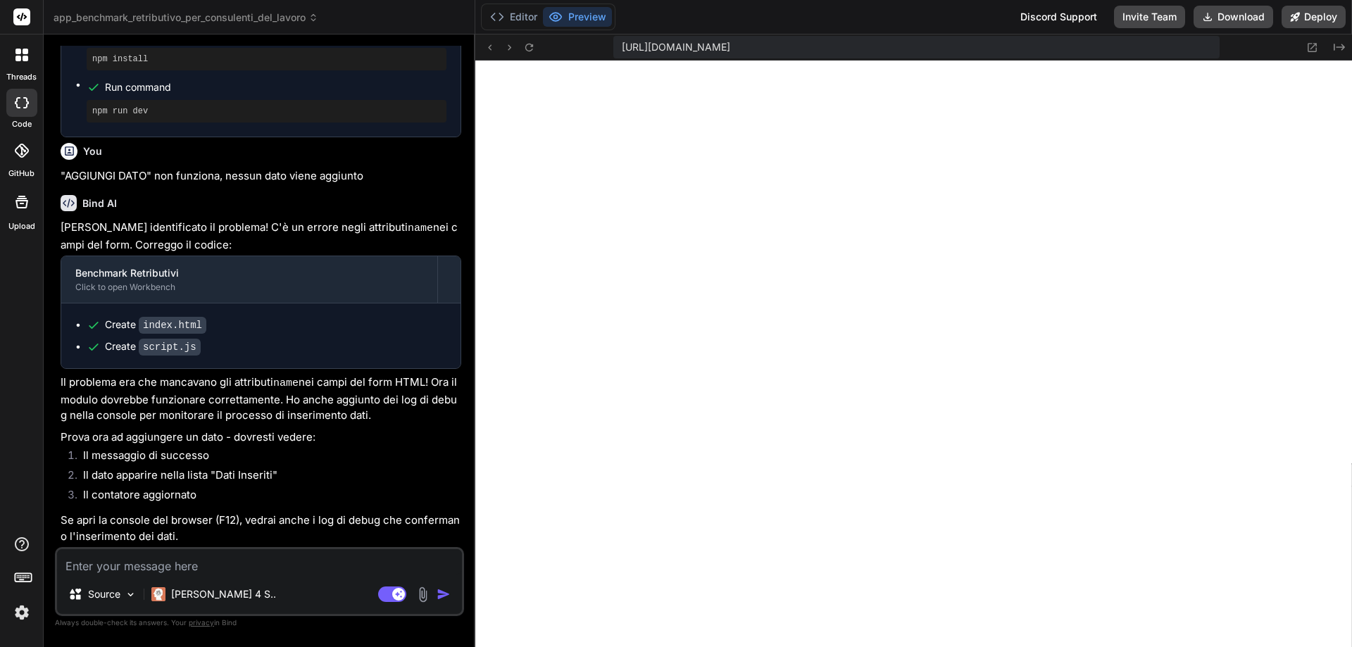
click at [18, 107] on icon at bounding box center [18, 102] width 6 height 11
type textarea "x"
click at [18, 67] on div at bounding box center [22, 55] width 30 height 30
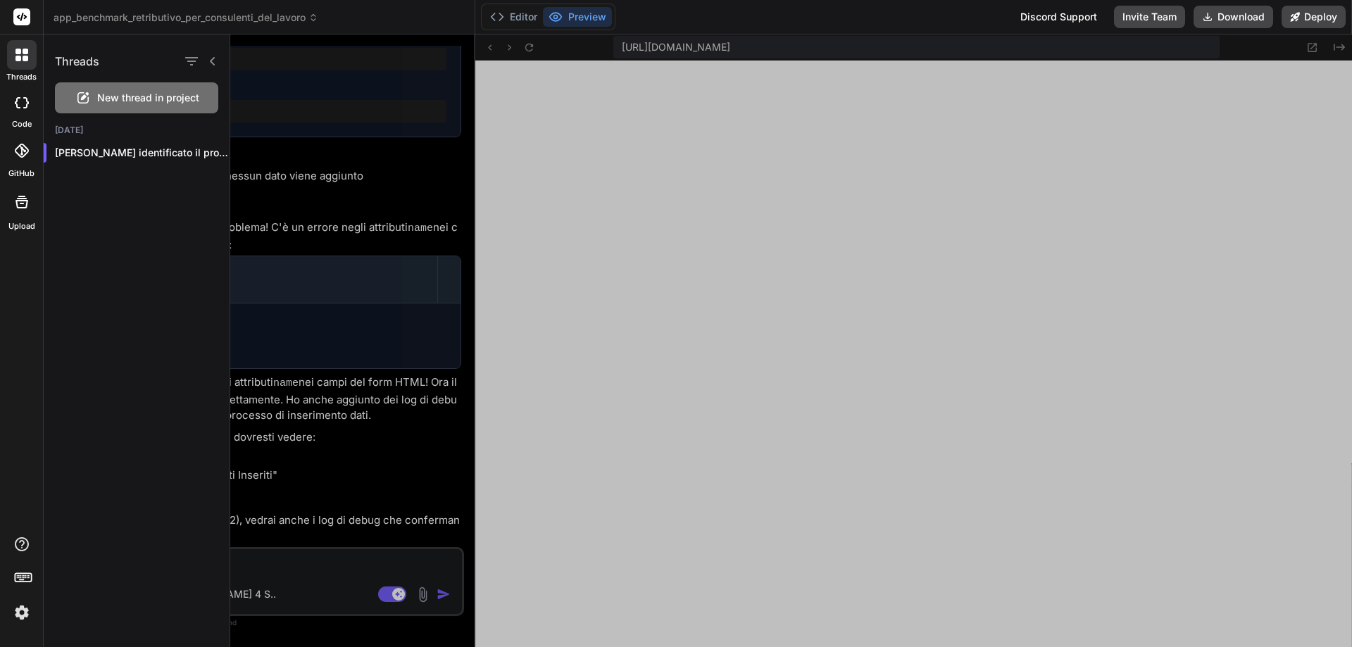
click at [20, 15] on rect at bounding box center [21, 16] width 17 height 17
click at [192, 58] on icon "button" at bounding box center [191, 61] width 13 height 8
click at [196, 95] on input "Saved Threads" at bounding box center [198, 96] width 13 height 13
click at [196, 59] on icon "button" at bounding box center [191, 61] width 17 height 17
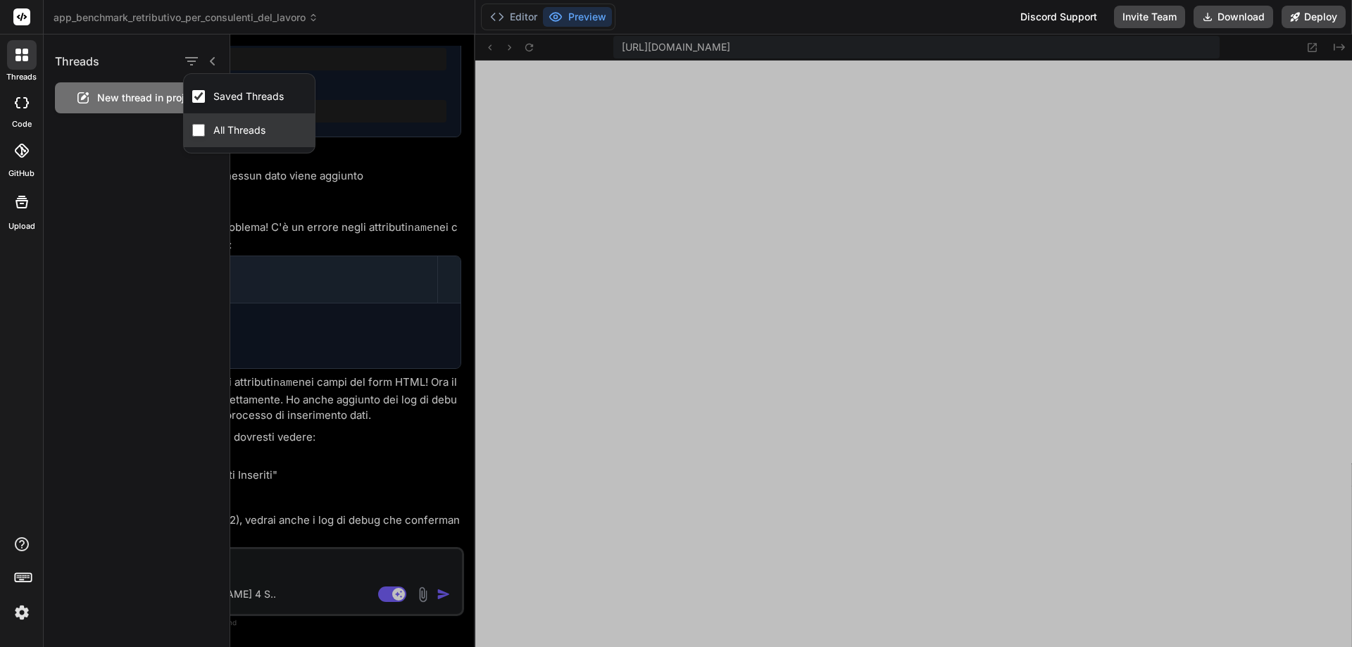
click at [197, 132] on input "All Threads" at bounding box center [198, 130] width 13 height 13
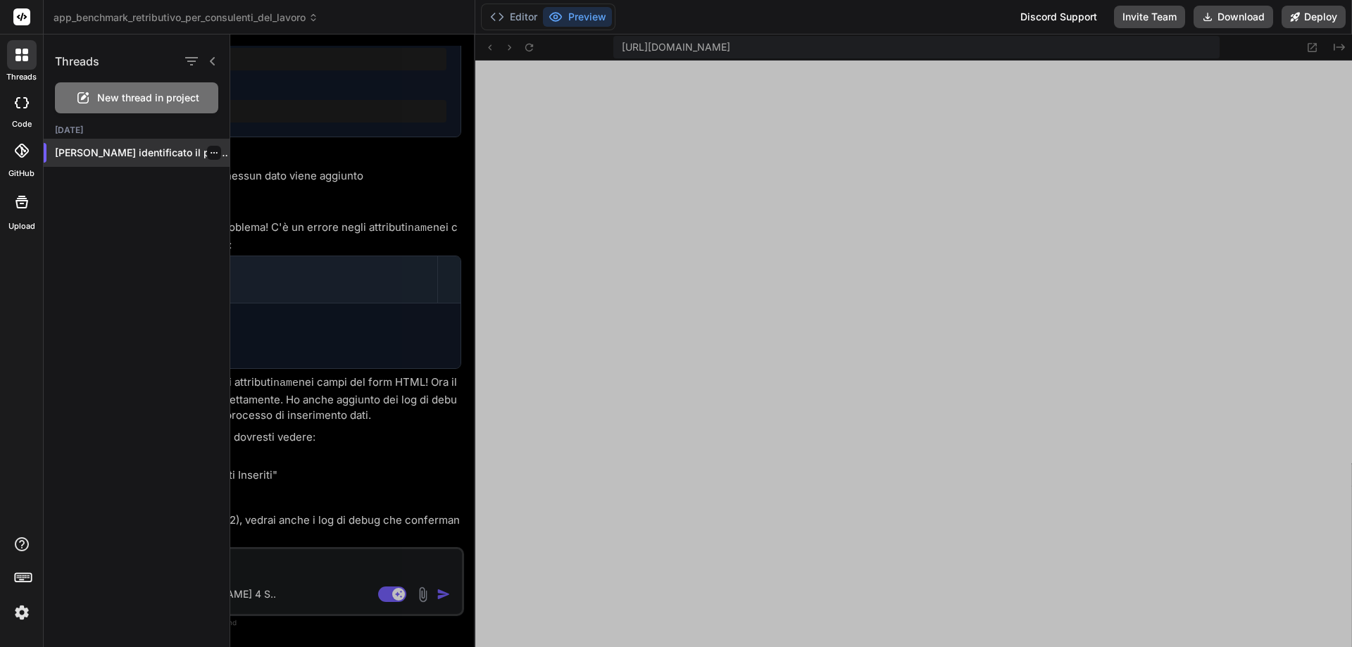
click at [153, 156] on p "[PERSON_NAME] identificato il problema! C'è un errore..." at bounding box center [142, 153] width 175 height 14
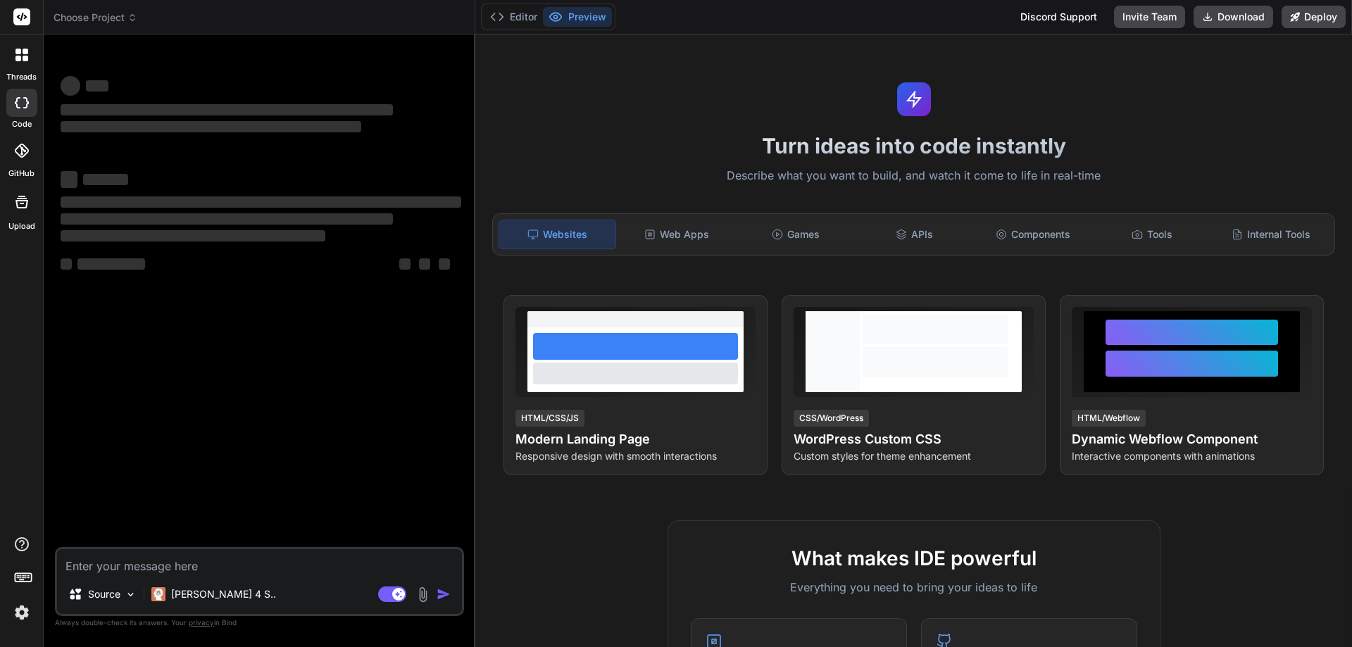
type textarea "x"
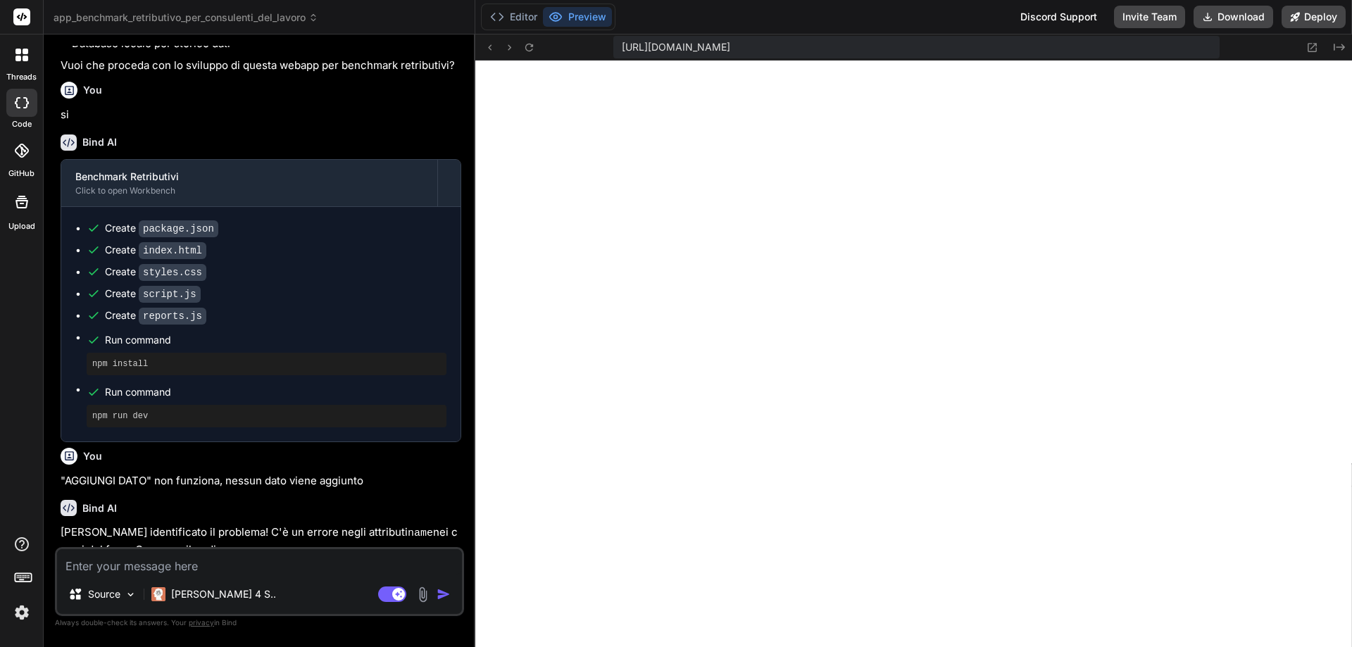
scroll to position [438, 0]
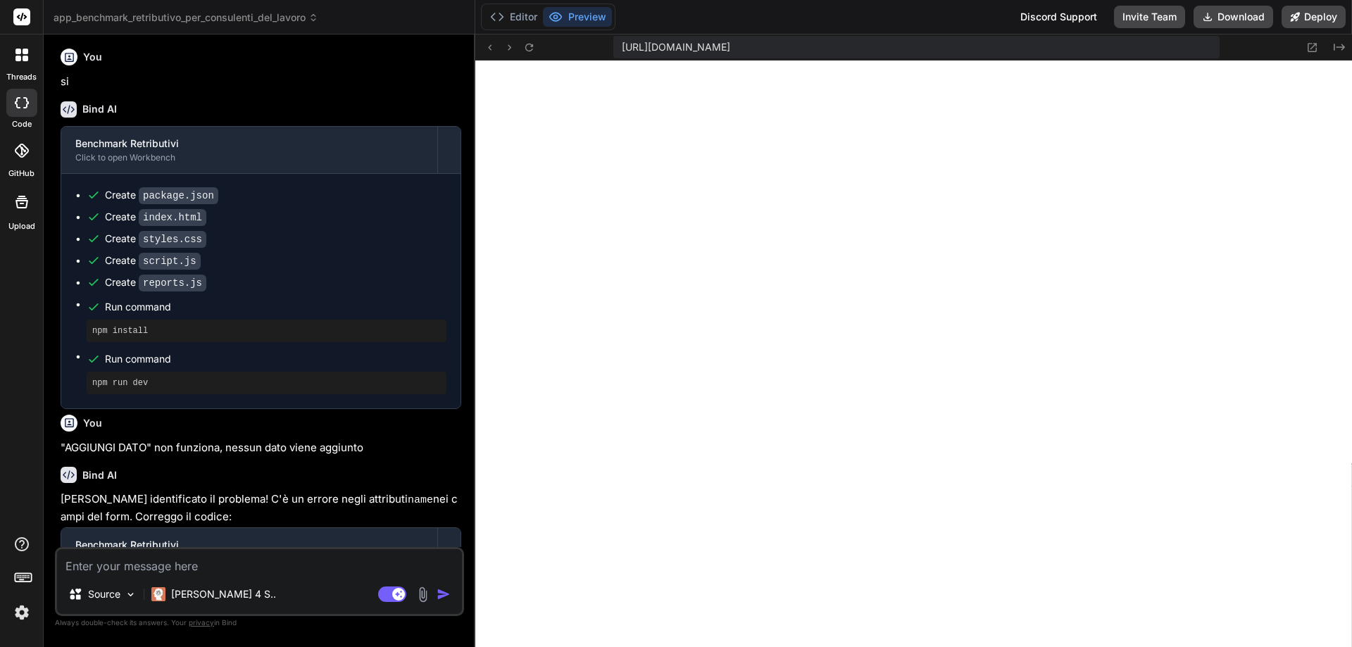
click at [89, 64] on h6 "You" at bounding box center [92, 57] width 19 height 14
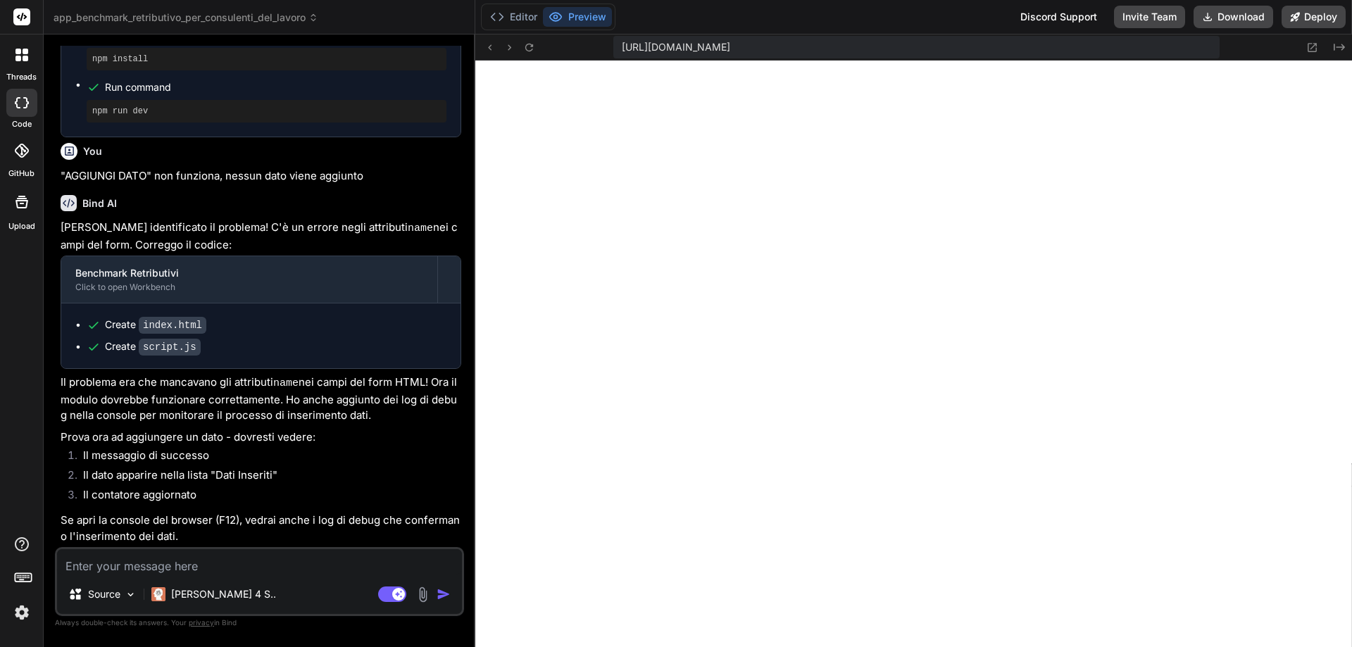
scroll to position [734, 0]
click at [156, 324] on code "index.html" at bounding box center [173, 325] width 68 height 17
